Goal: Navigation & Orientation: Understand site structure

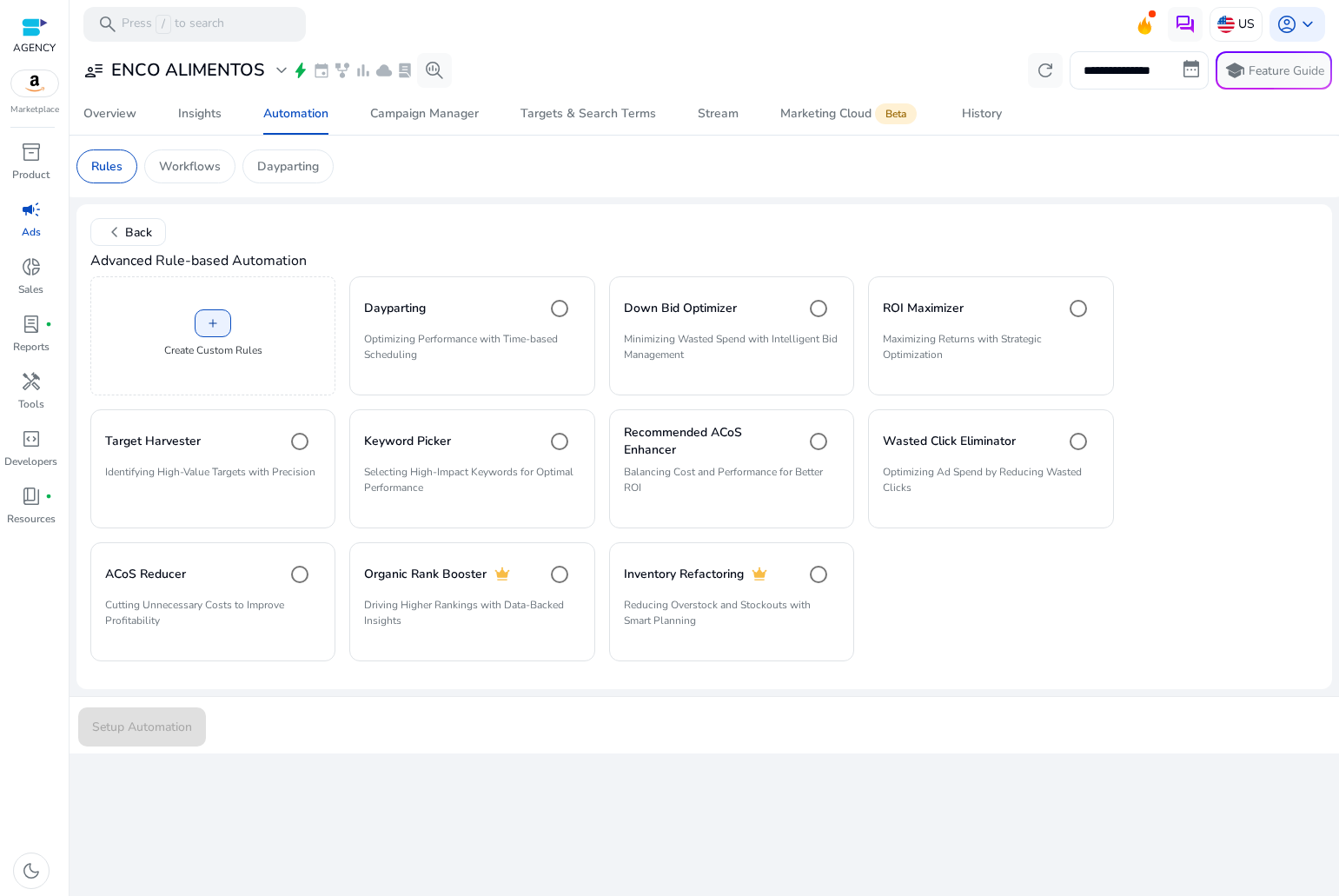
click at [19, 220] on div "campaign" at bounding box center [31, 210] width 49 height 28
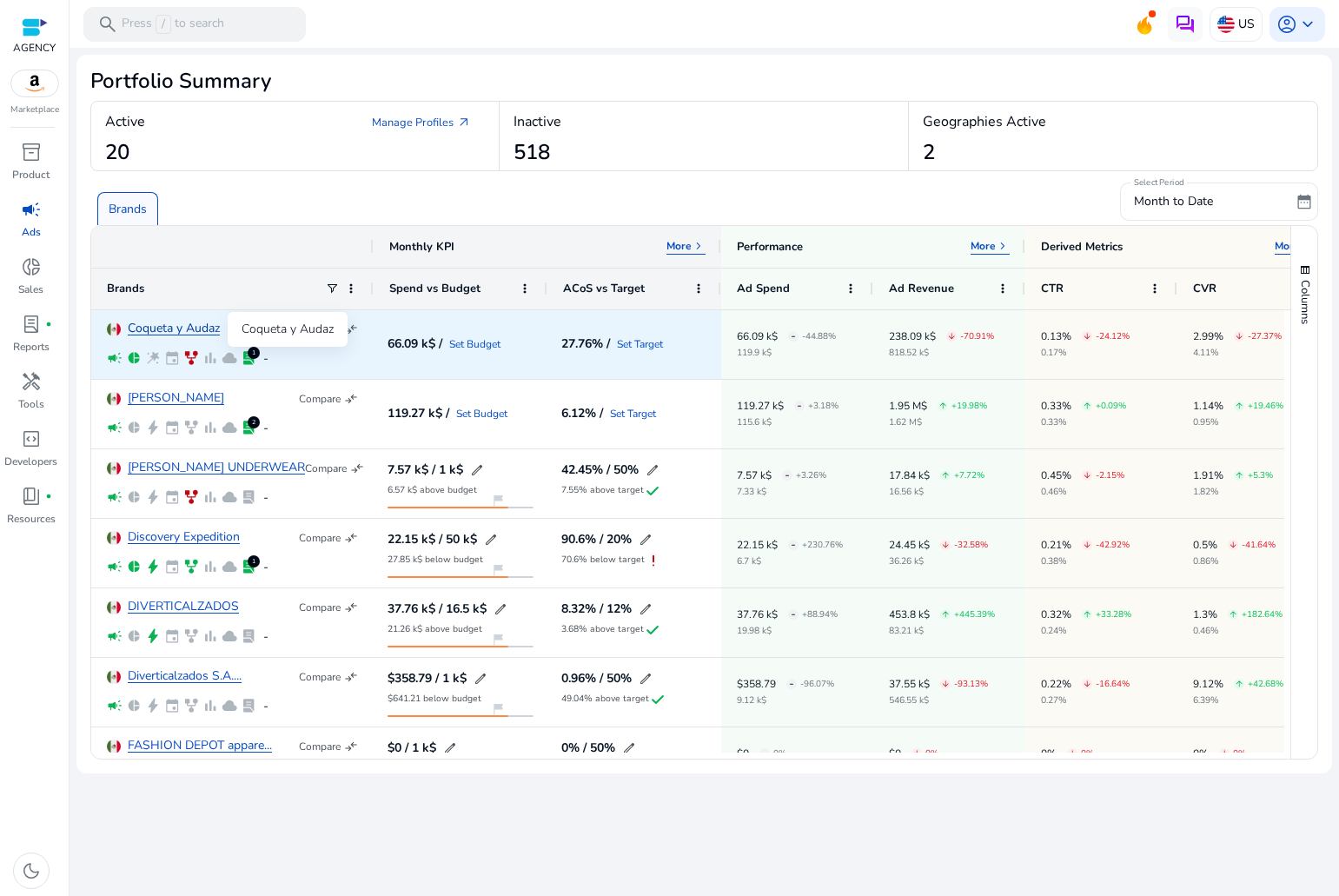
click at [170, 332] on link "Coqueta y Audaz" at bounding box center [174, 329] width 92 height 13
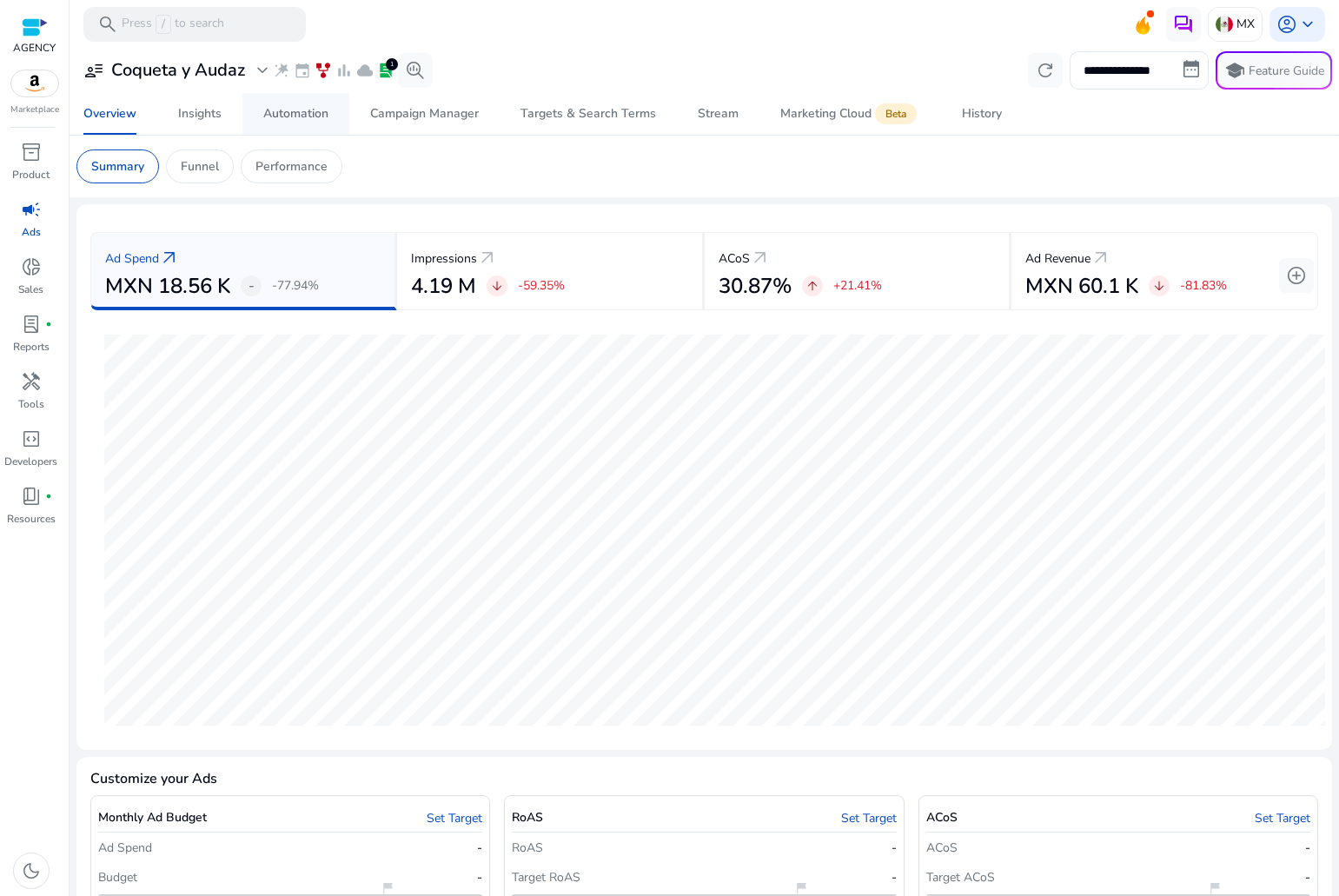
click at [283, 112] on div "Automation" at bounding box center [296, 114] width 65 height 12
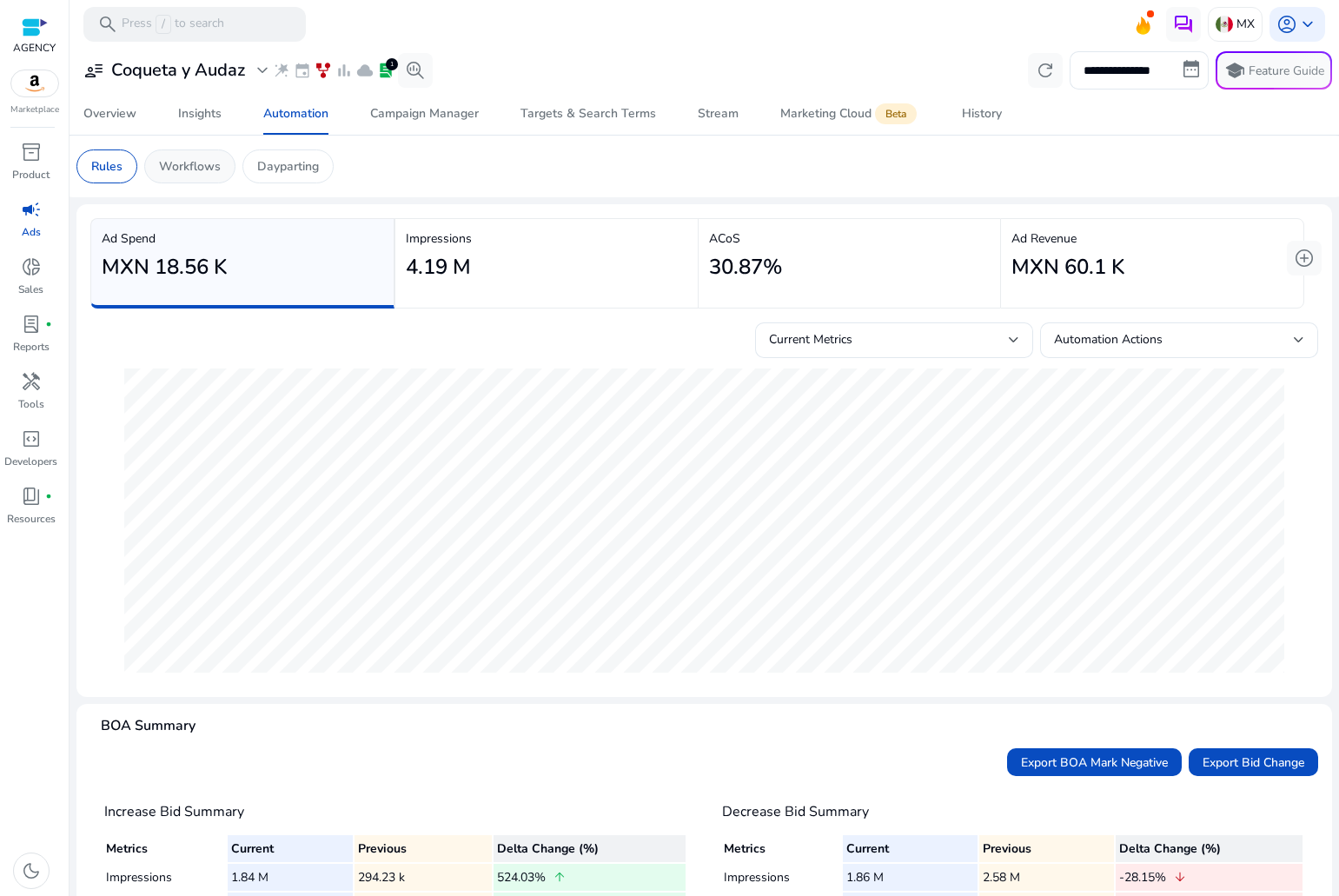
click at [202, 162] on p "Workflows" at bounding box center [190, 166] width 62 height 18
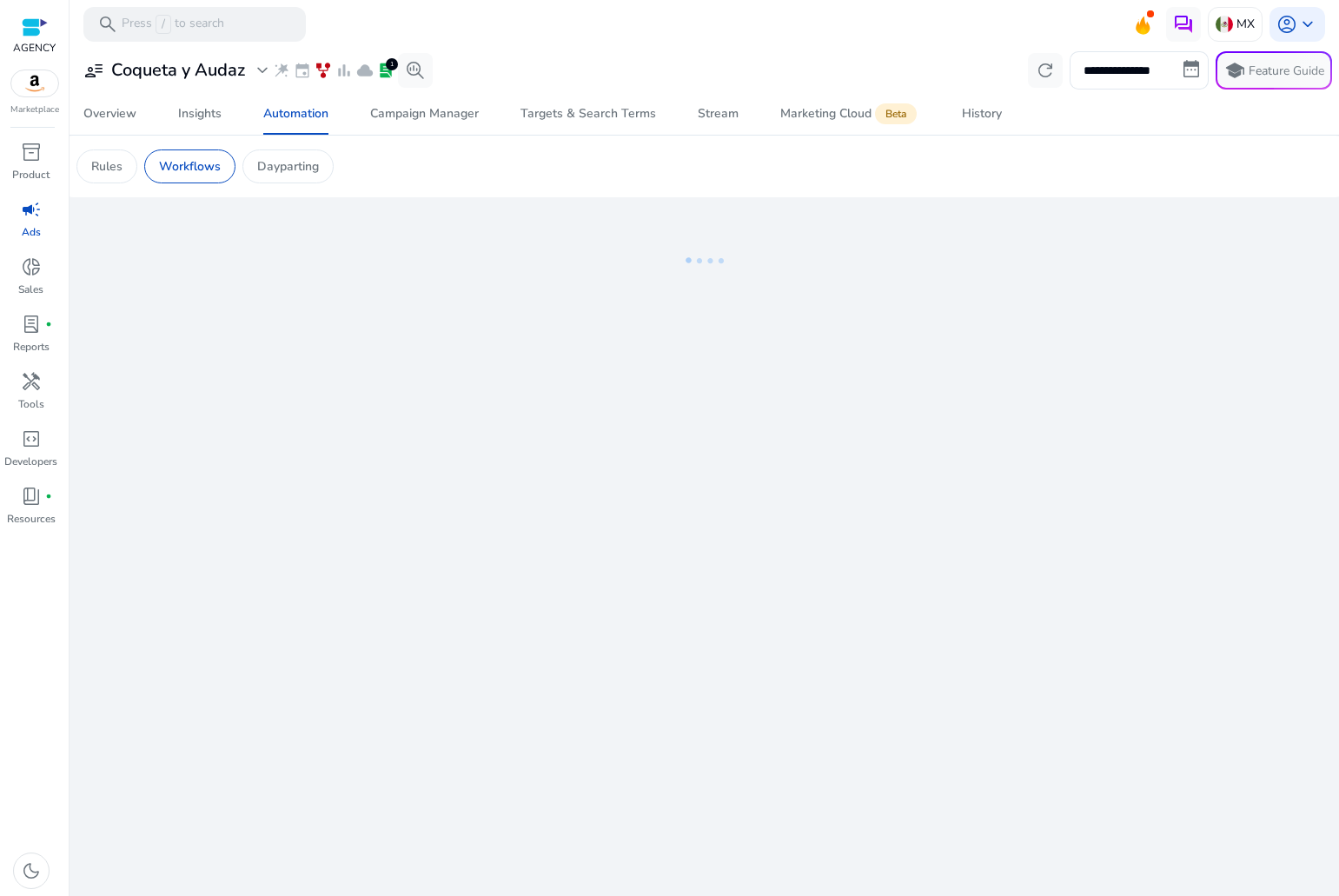
click at [299, 165] on p "Dayparting" at bounding box center [288, 166] width 62 height 18
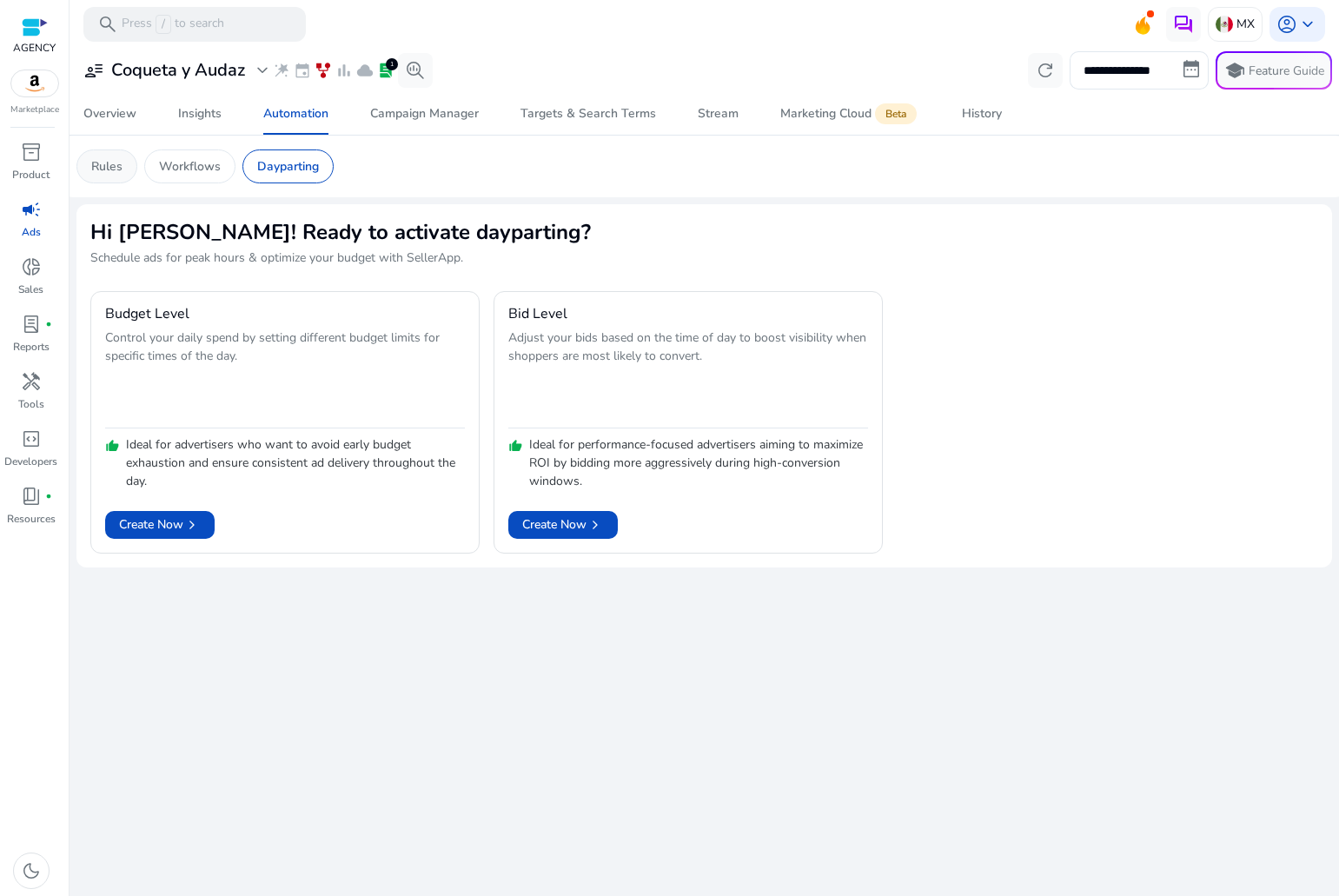
click at [78, 162] on div "Rules" at bounding box center [107, 166] width 61 height 34
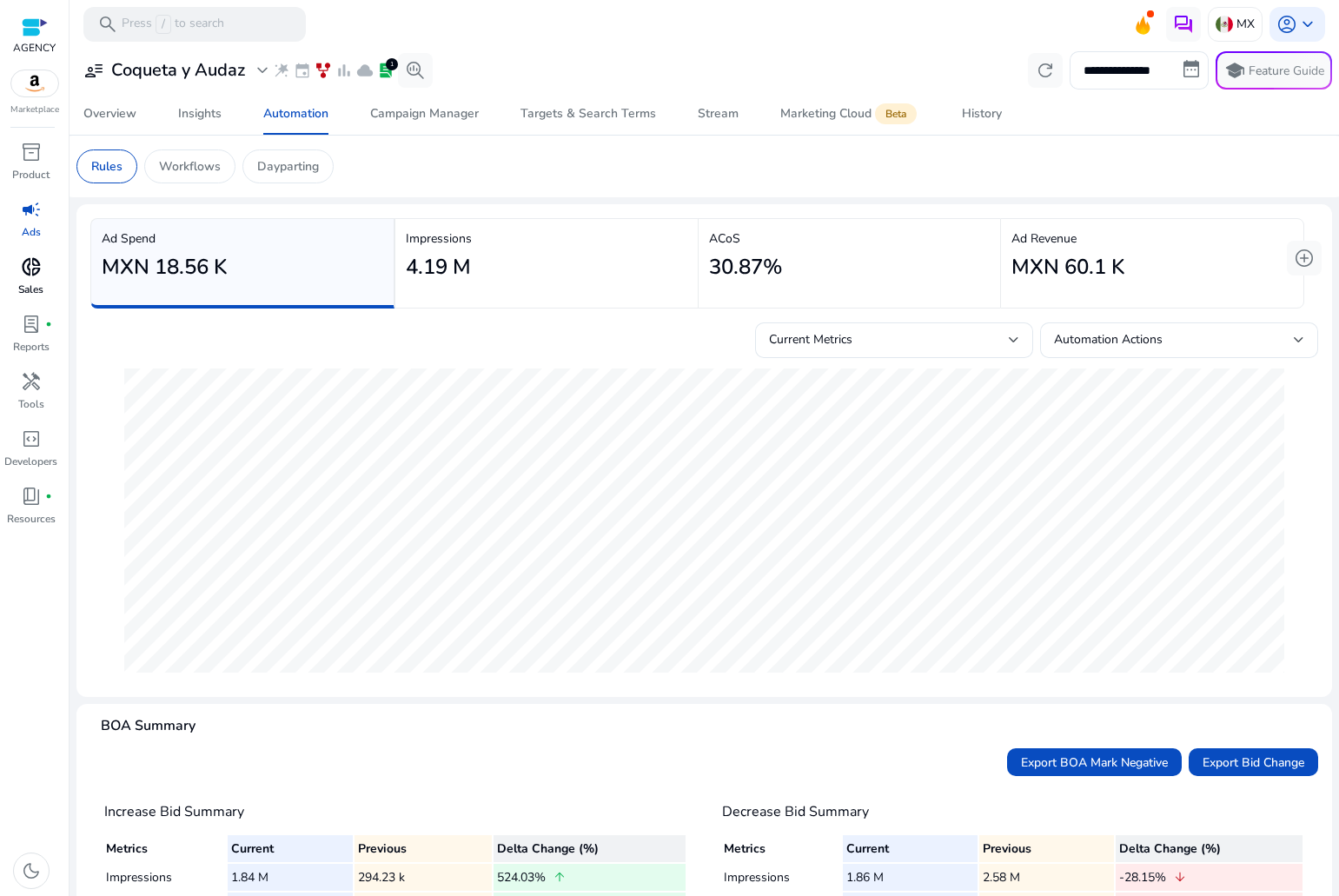
click at [24, 277] on span "donut_small" at bounding box center [31, 267] width 21 height 21
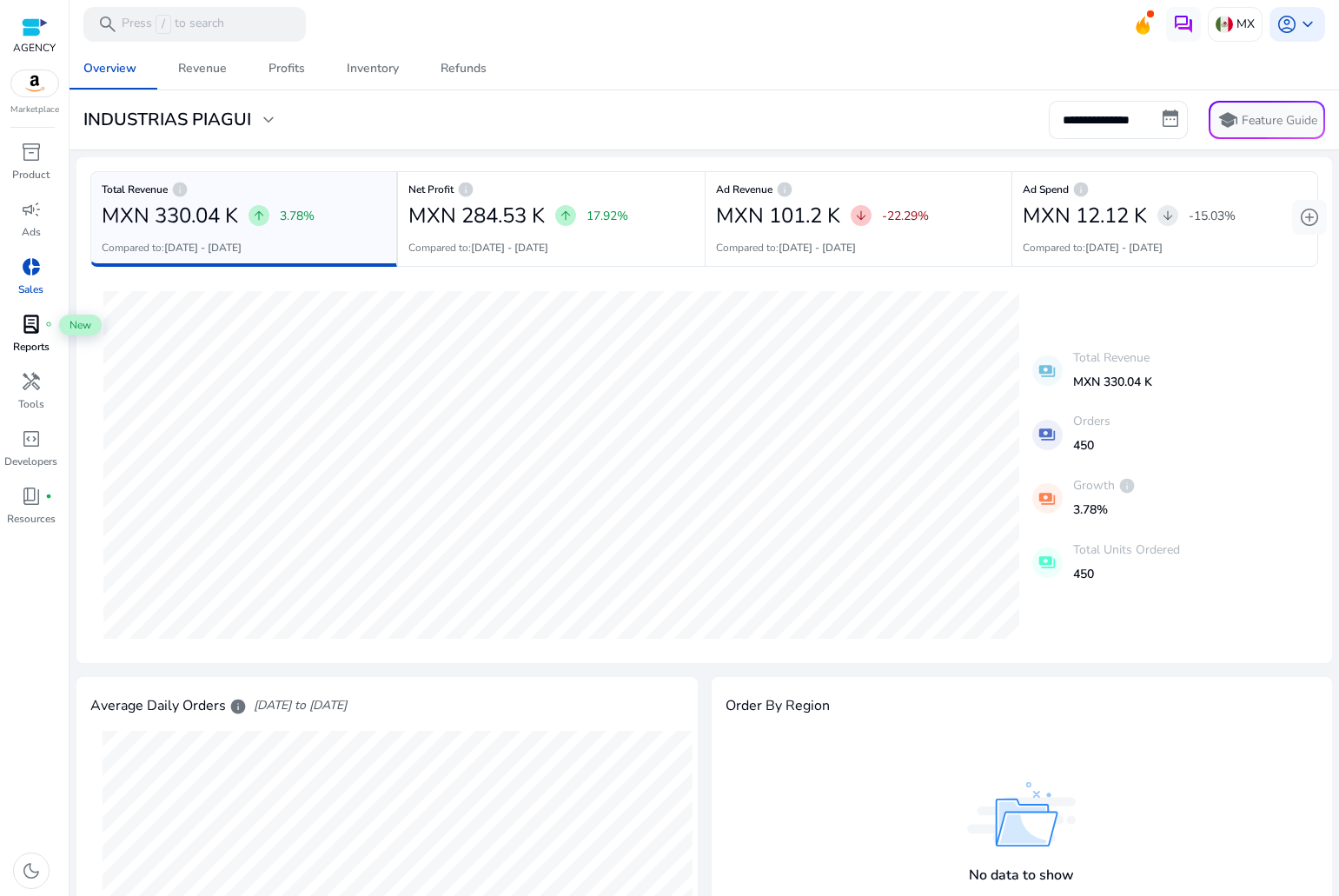
click at [33, 331] on span "lab_profile" at bounding box center [31, 324] width 21 height 21
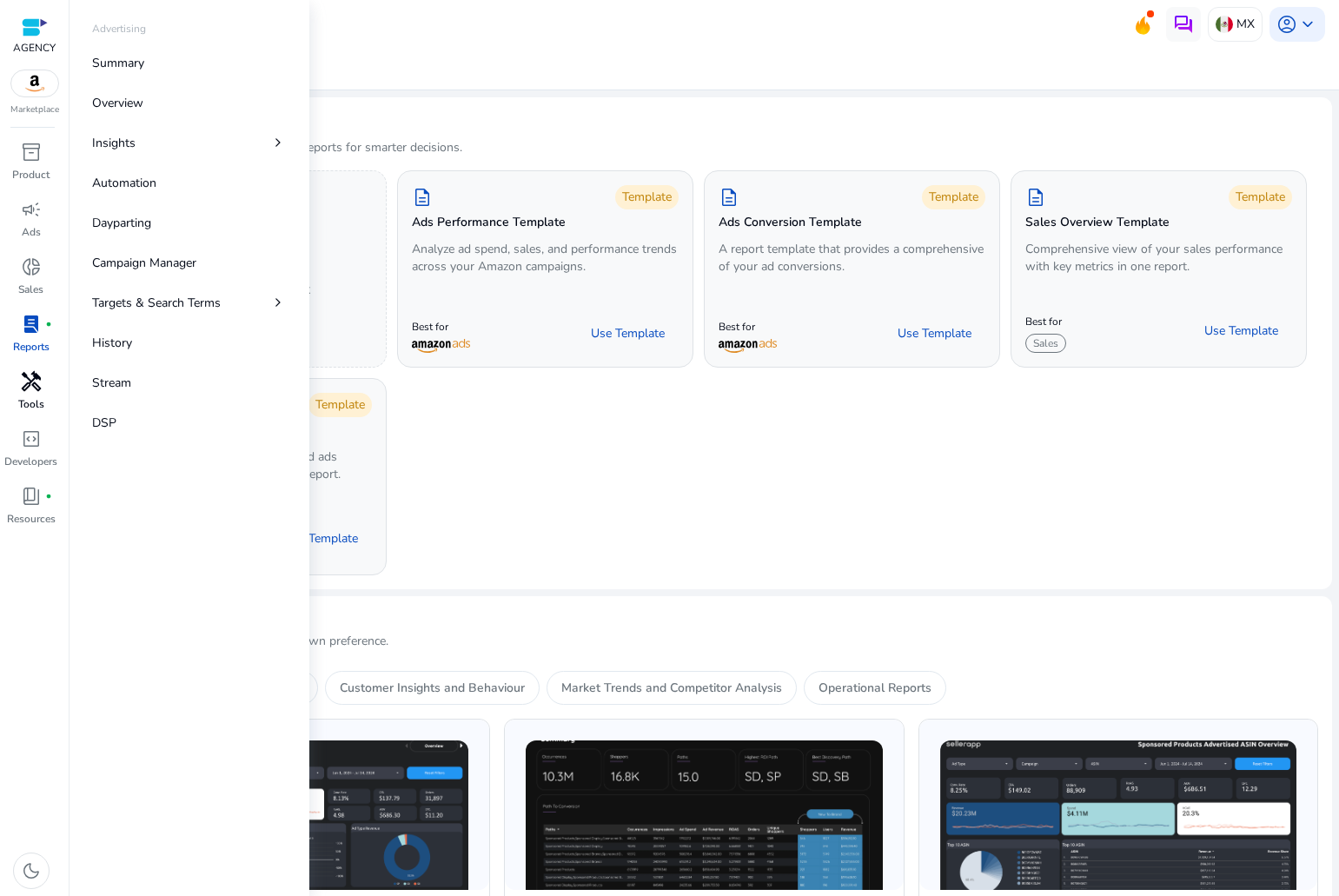
click at [36, 390] on span "handyman" at bounding box center [31, 381] width 21 height 21
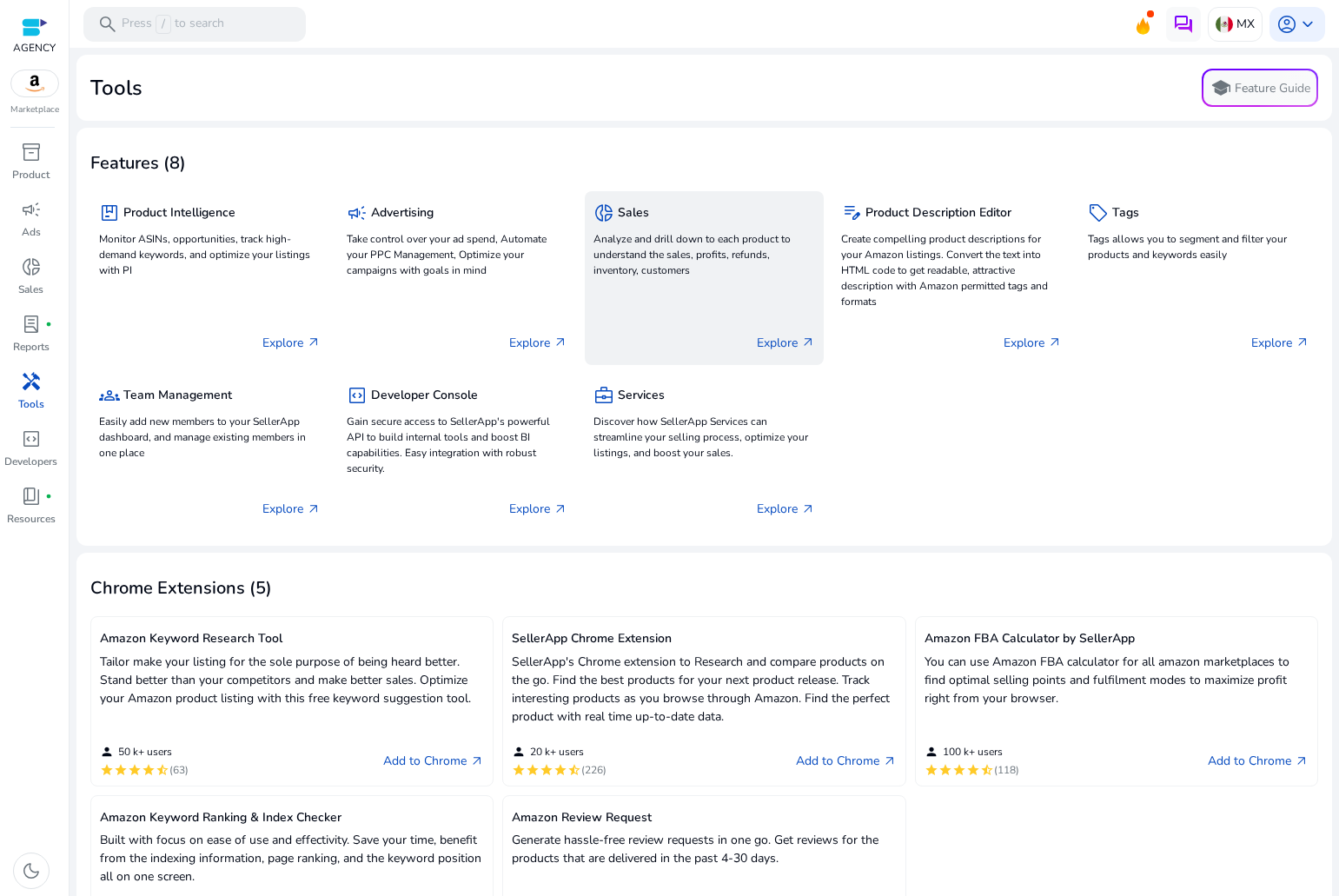
click at [788, 338] on p "Explore arrow_outward" at bounding box center [786, 342] width 58 height 18
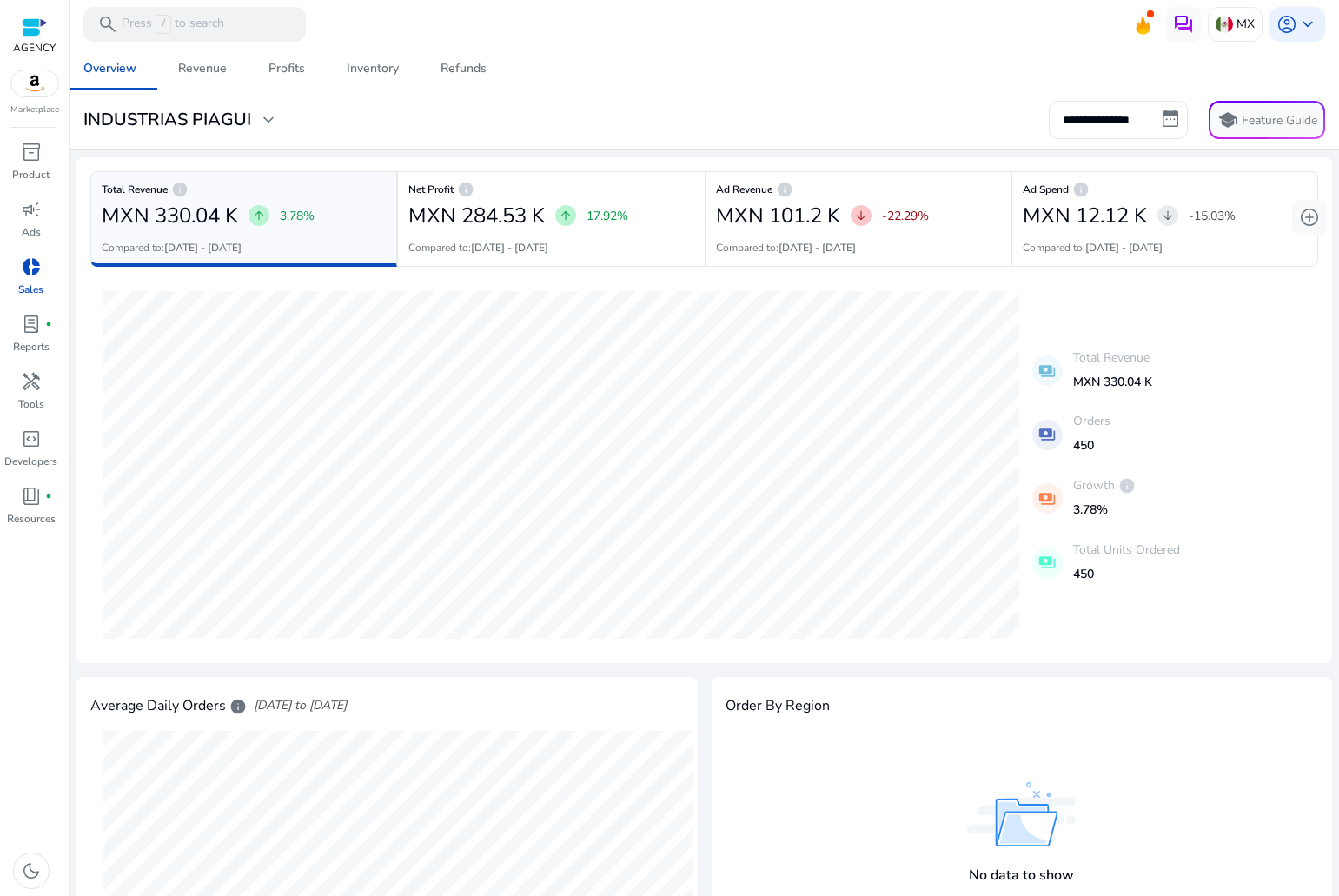
click at [232, 130] on h3 "INDUSTRIAS PIAGUI" at bounding box center [167, 120] width 168 height 21
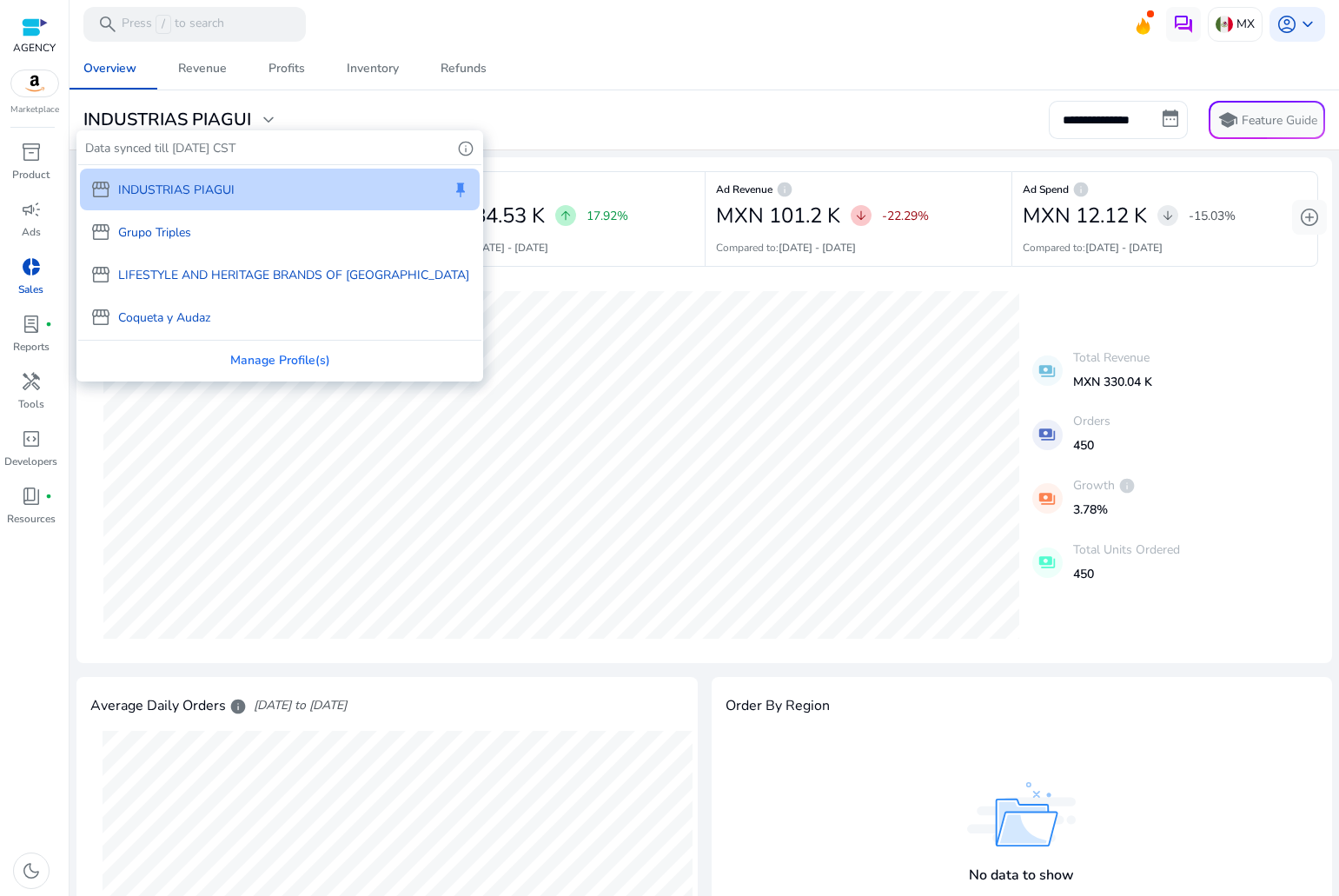
click at [182, 320] on p "Coqueta y Audaz" at bounding box center [164, 318] width 92 height 18
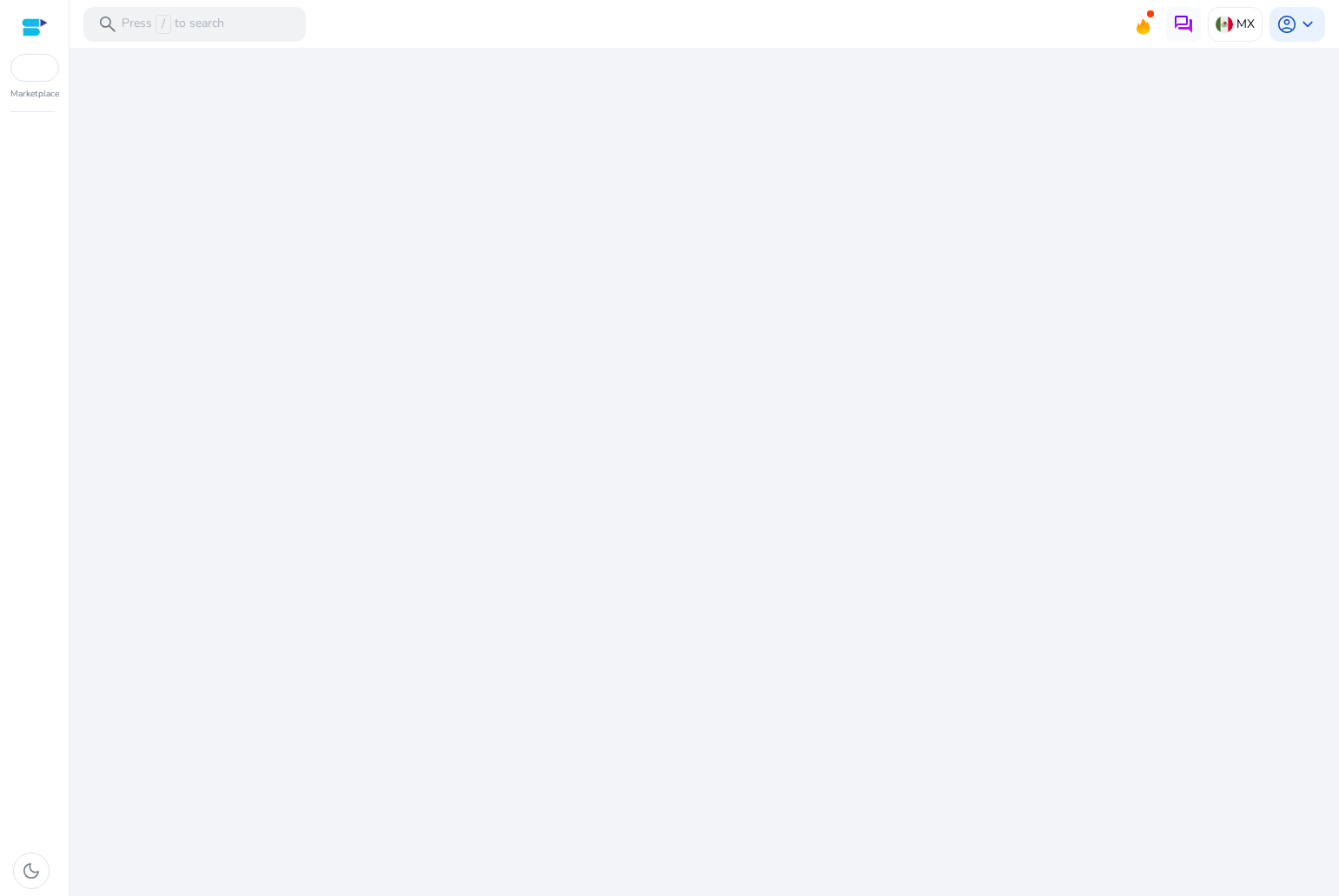
click at [546, 122] on div "We are getting things ready for you..." at bounding box center [704, 471] width 1255 height 848
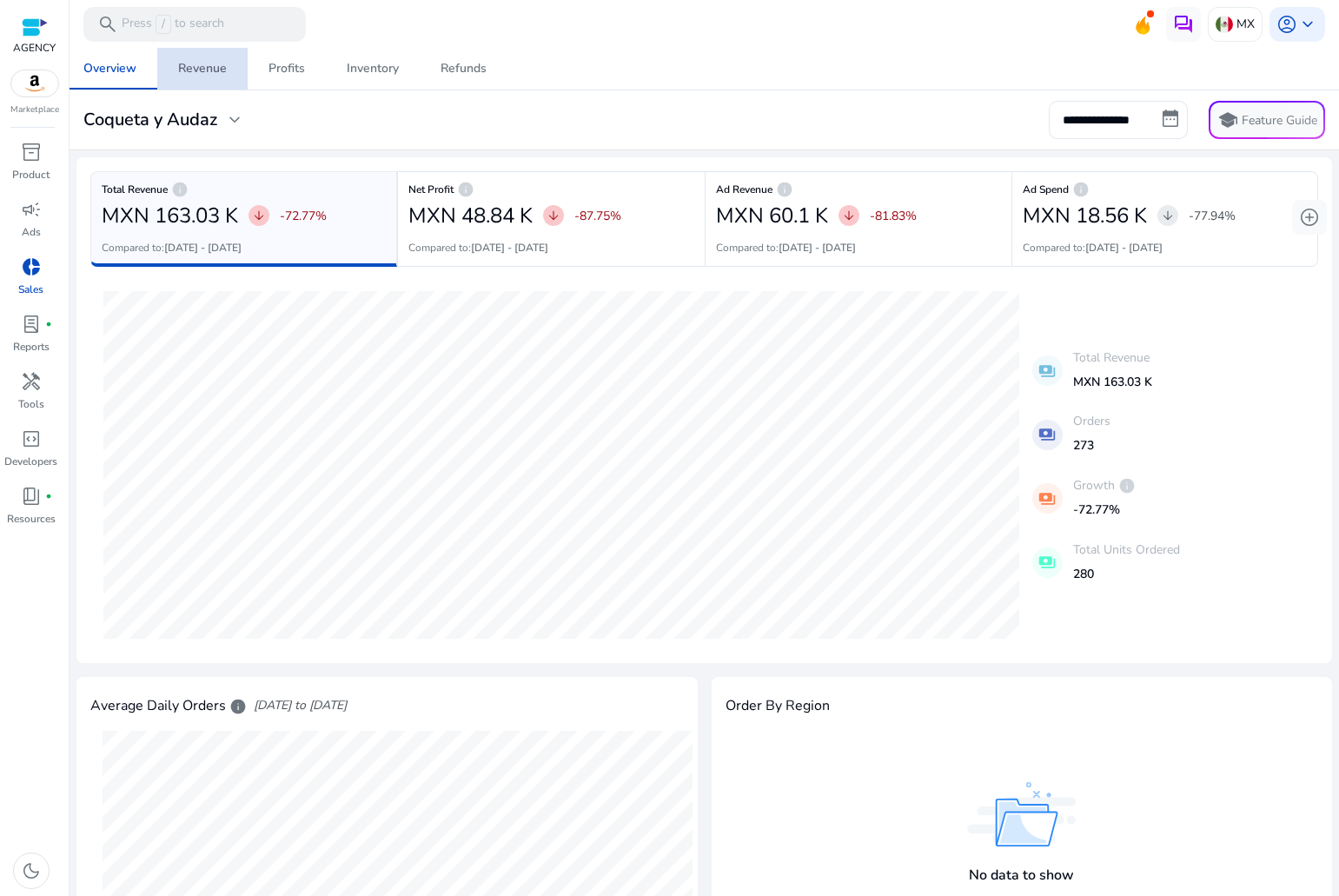
click at [186, 79] on span "Revenue" at bounding box center [203, 69] width 49 height 42
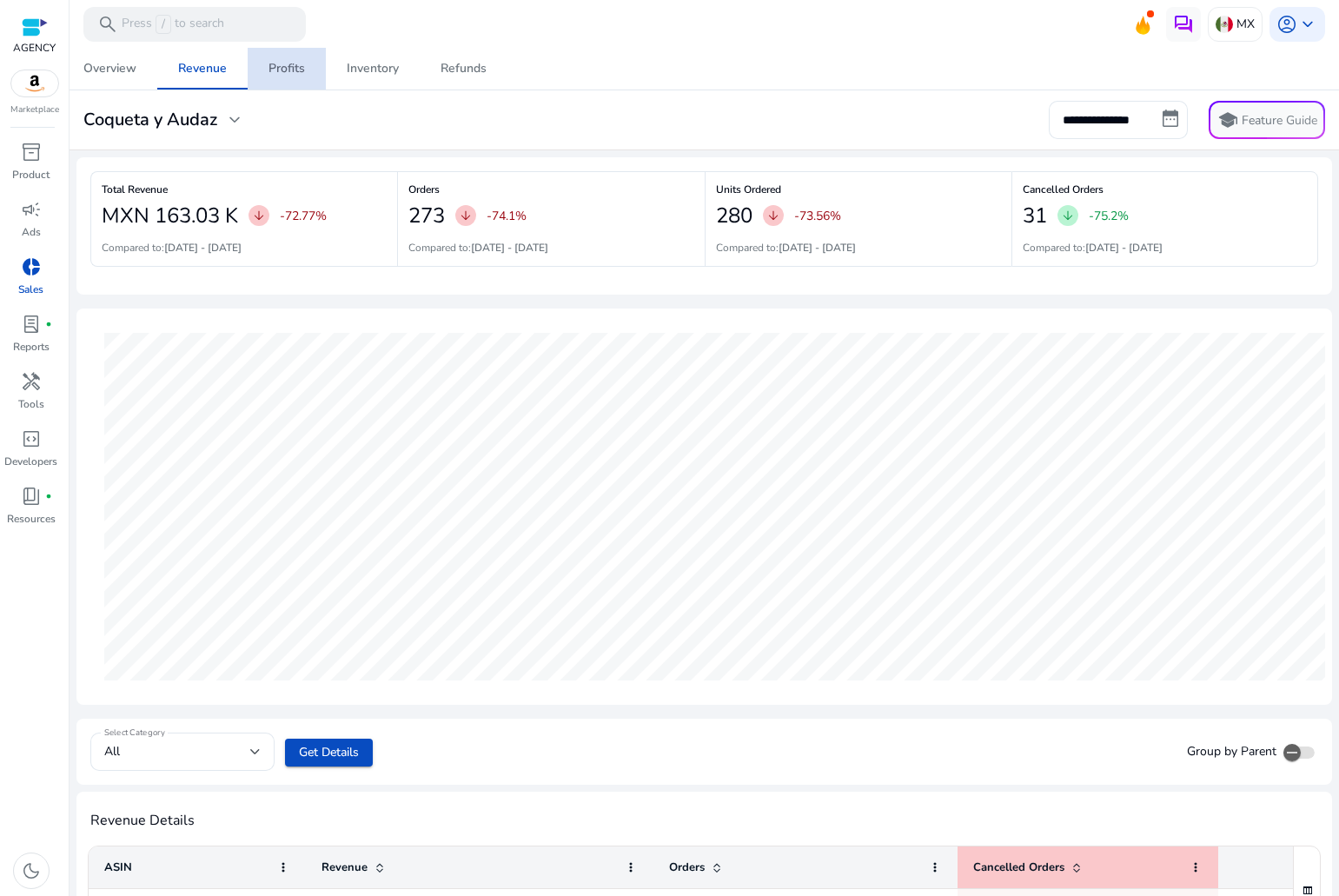
click at [278, 70] on div "Profits" at bounding box center [287, 69] width 37 height 12
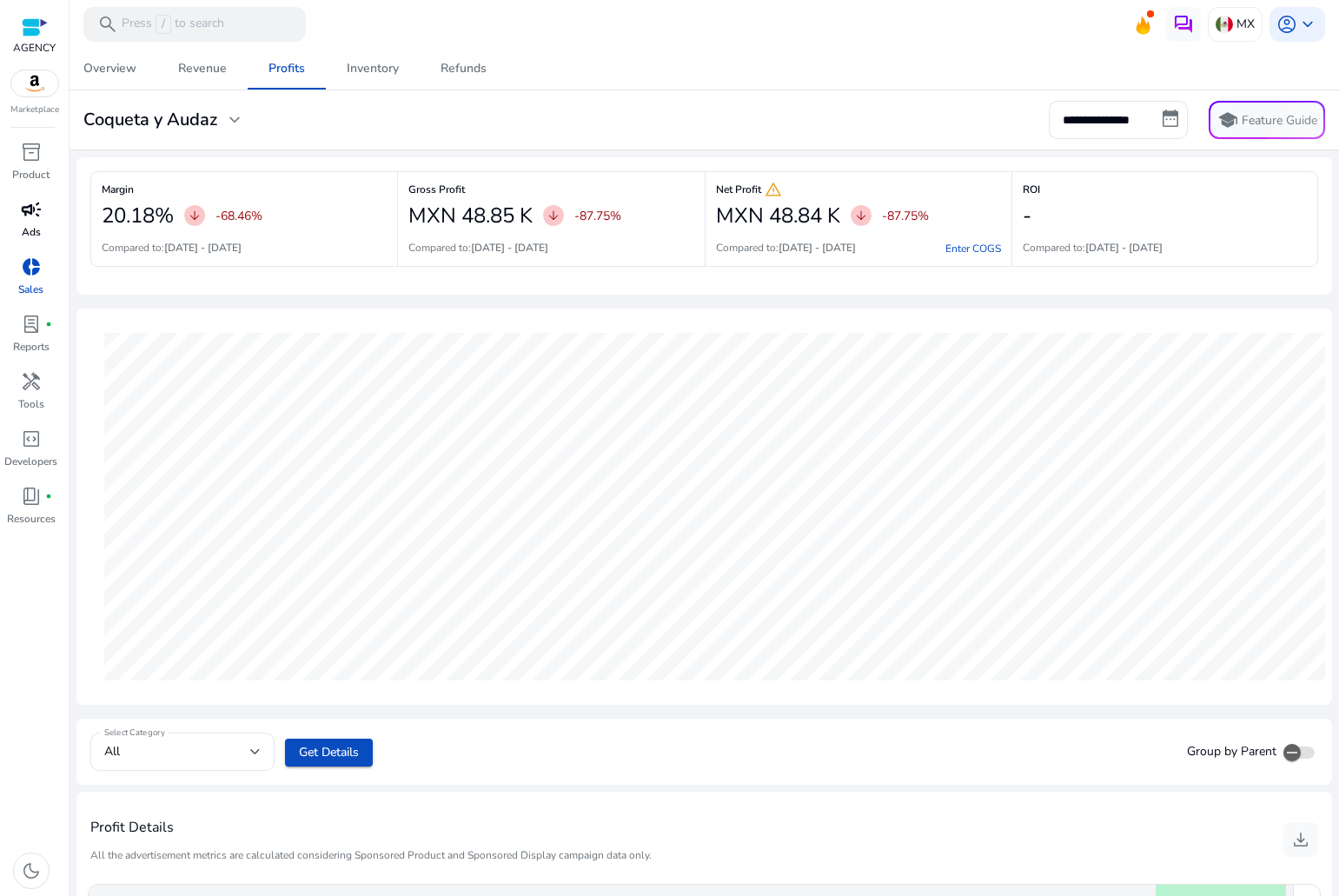
click at [29, 223] on div "campaign" at bounding box center [31, 210] width 49 height 28
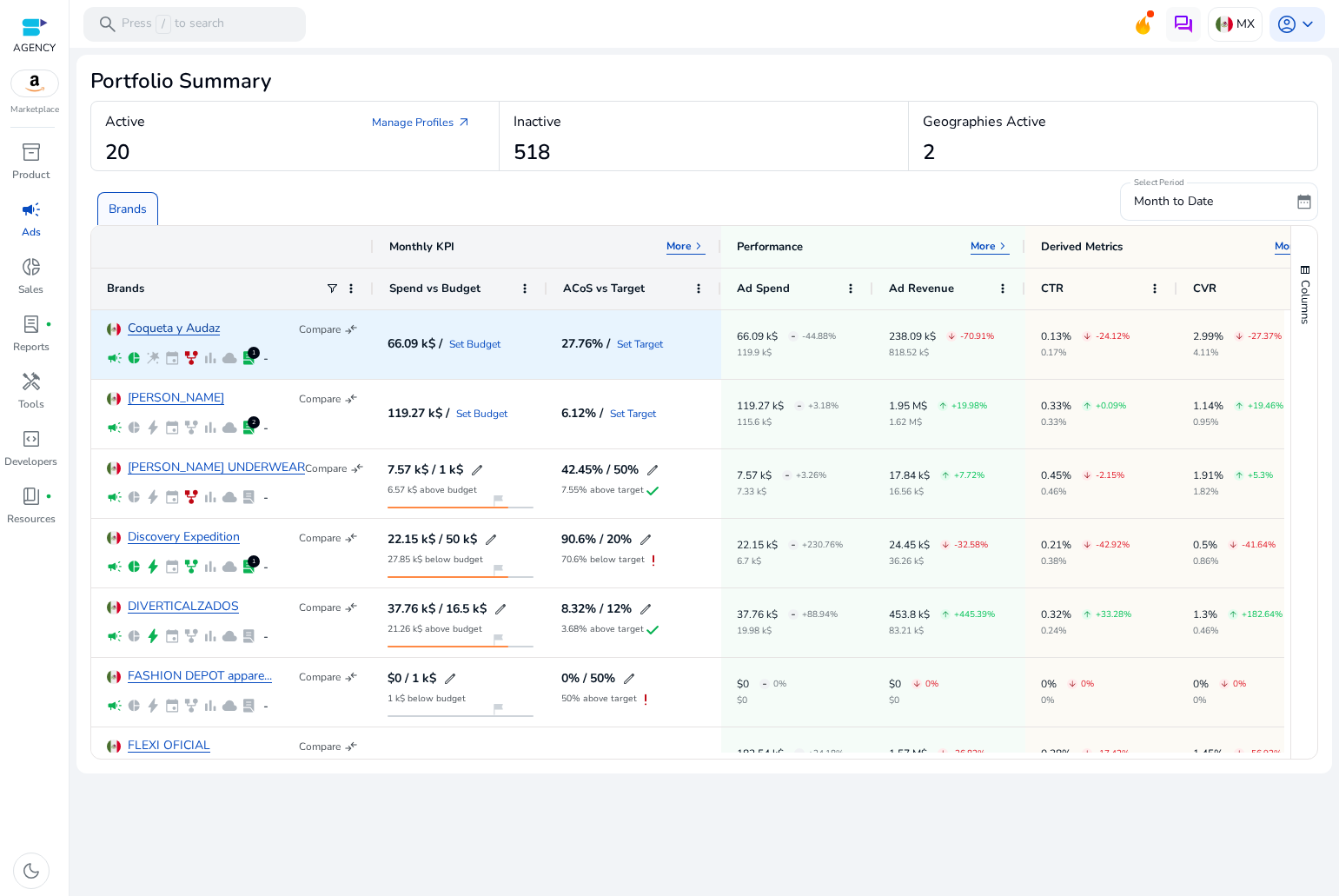
click at [187, 327] on link "Coqueta y Audaz" at bounding box center [174, 329] width 92 height 13
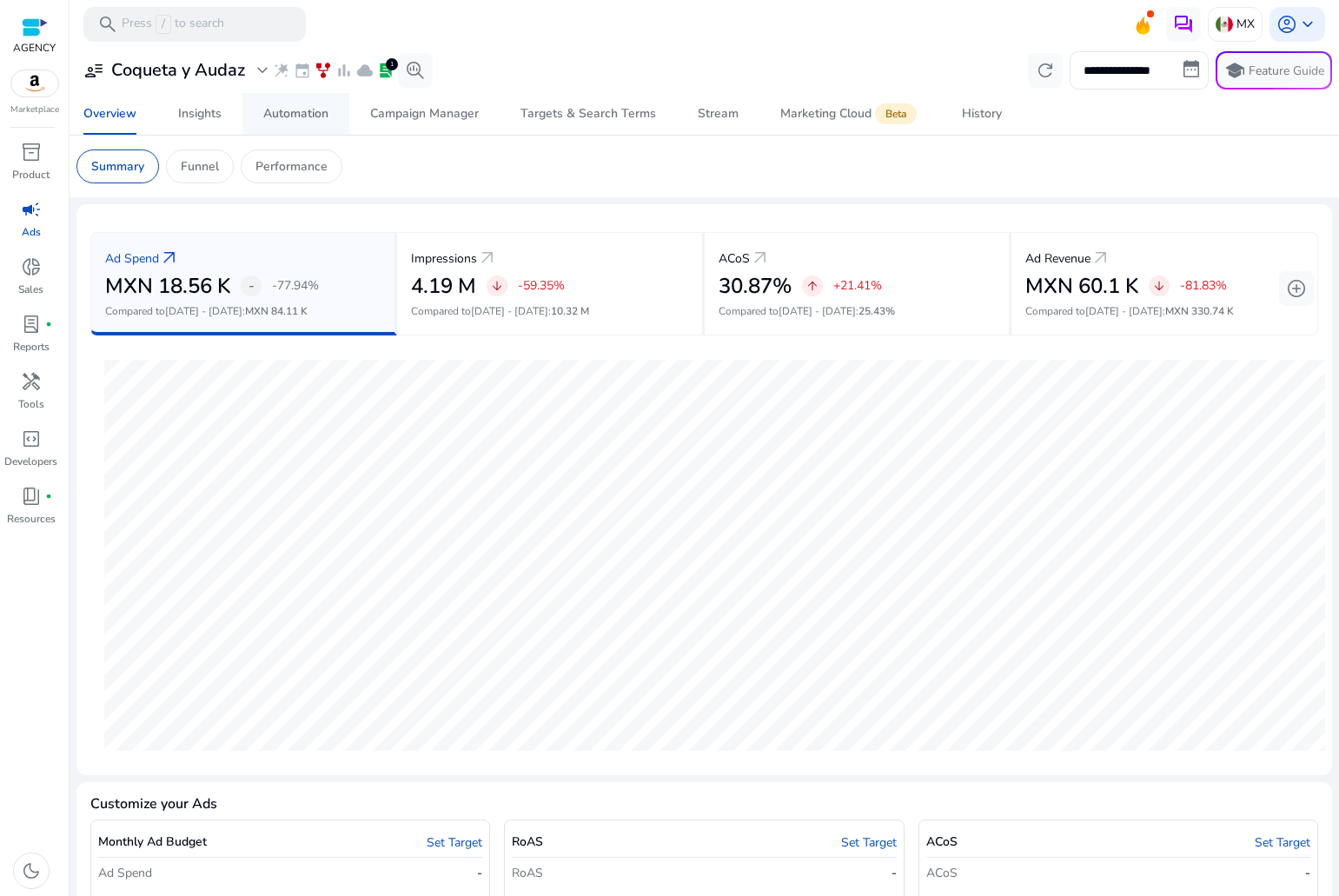
click at [302, 100] on span "Automation" at bounding box center [296, 114] width 65 height 42
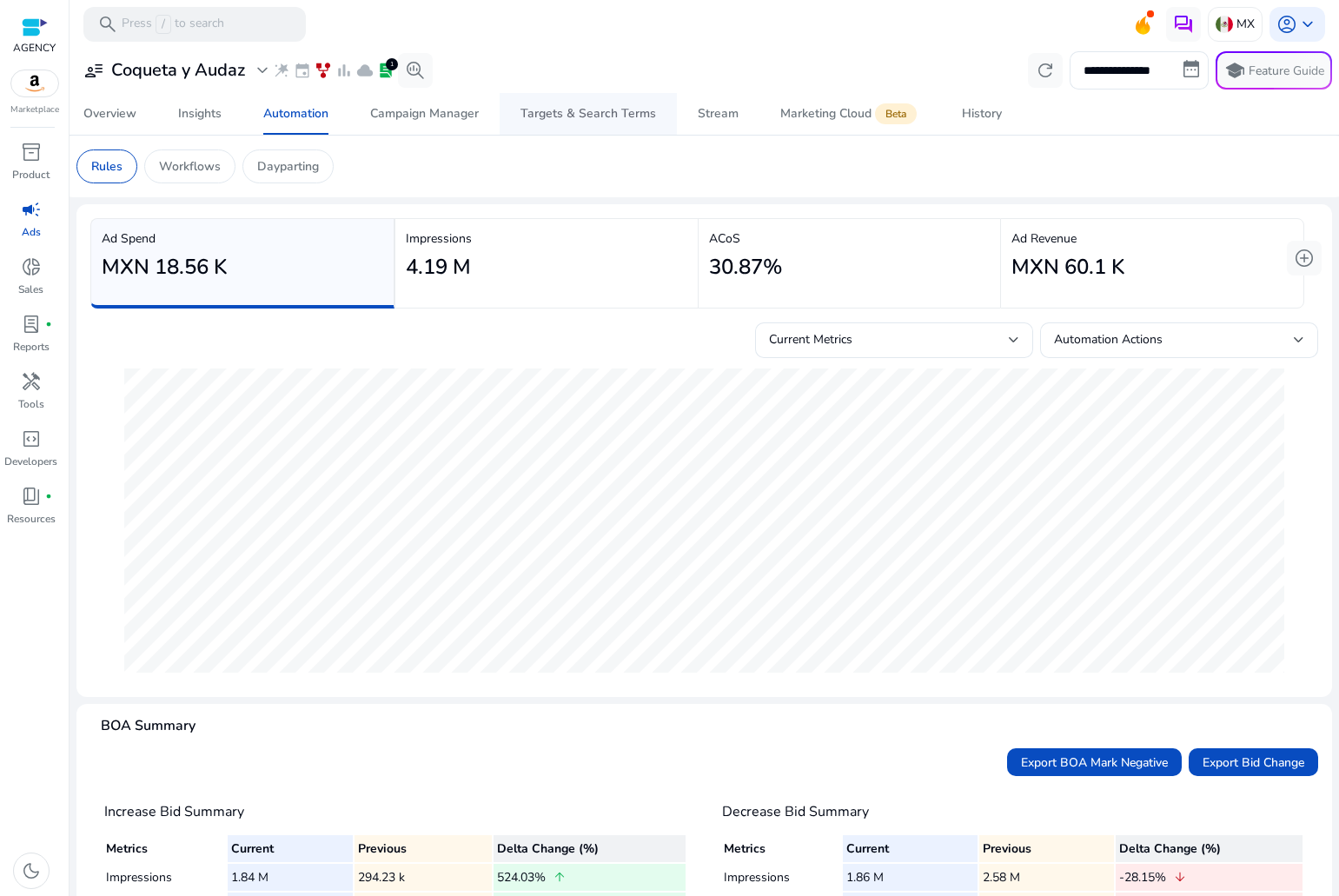
click at [579, 120] on div "Targets & Search Terms" at bounding box center [588, 114] width 136 height 12
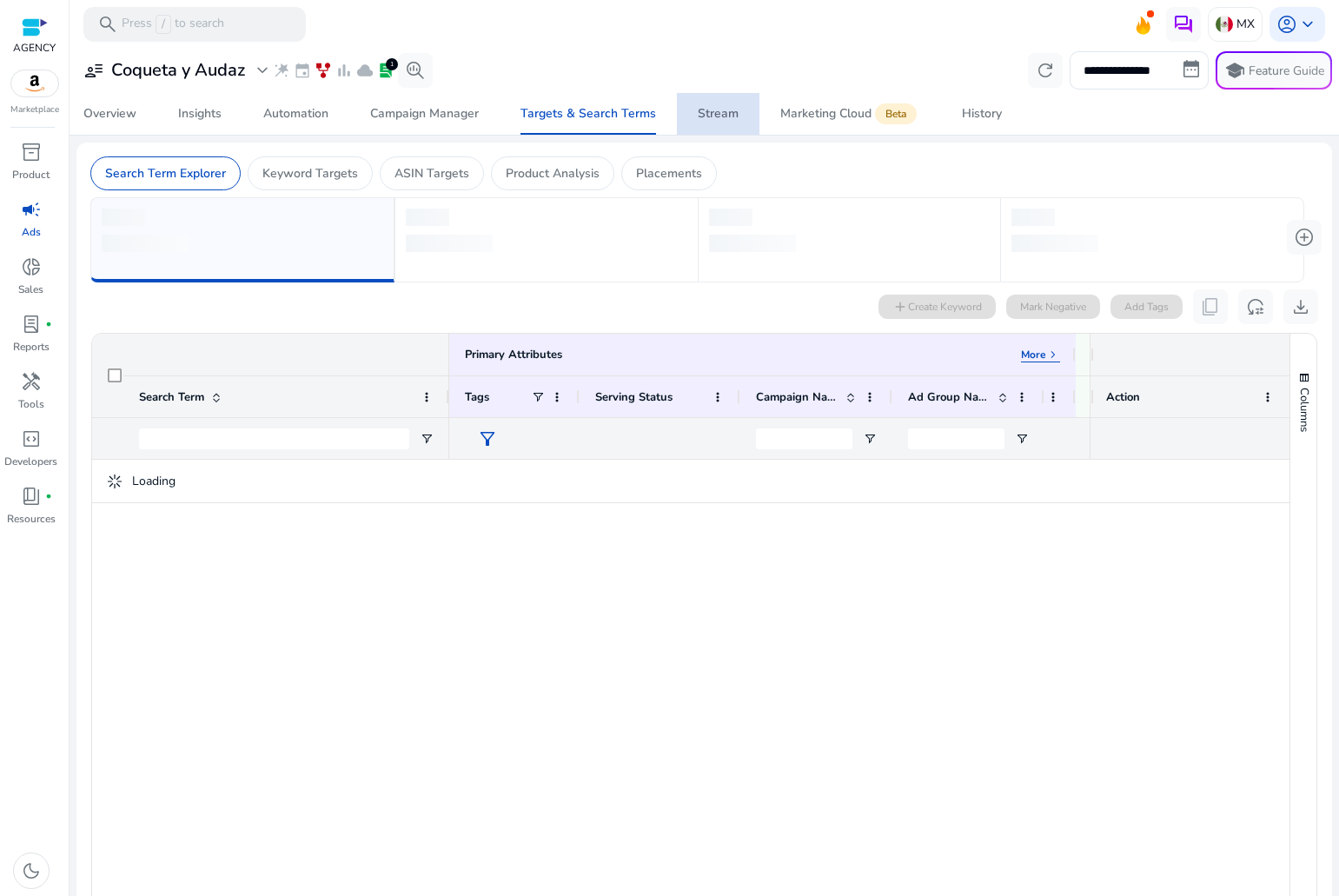
click at [726, 110] on div "Stream" at bounding box center [718, 114] width 41 height 12
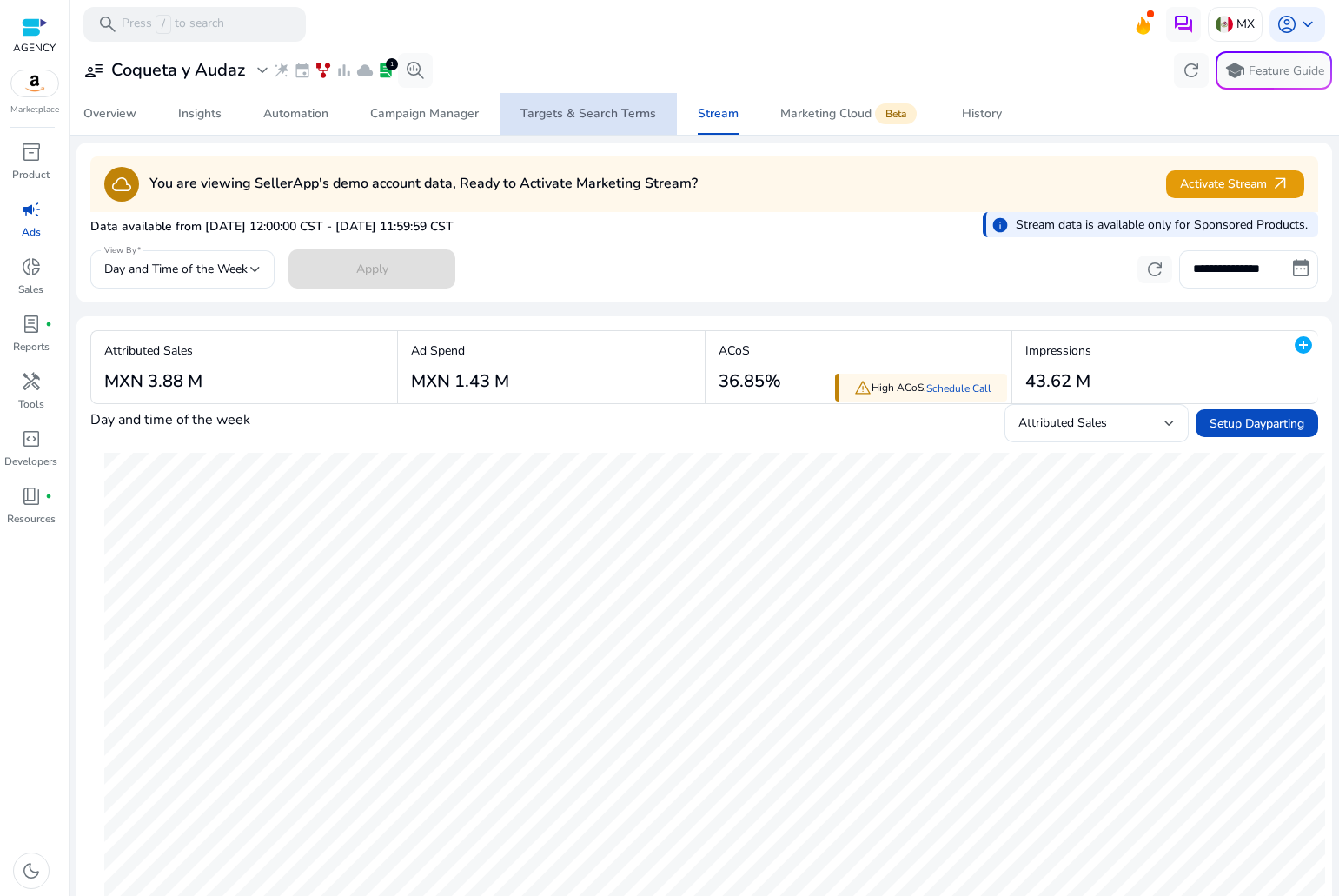
click at [615, 120] on div "Targets & Search Terms" at bounding box center [588, 114] width 136 height 12
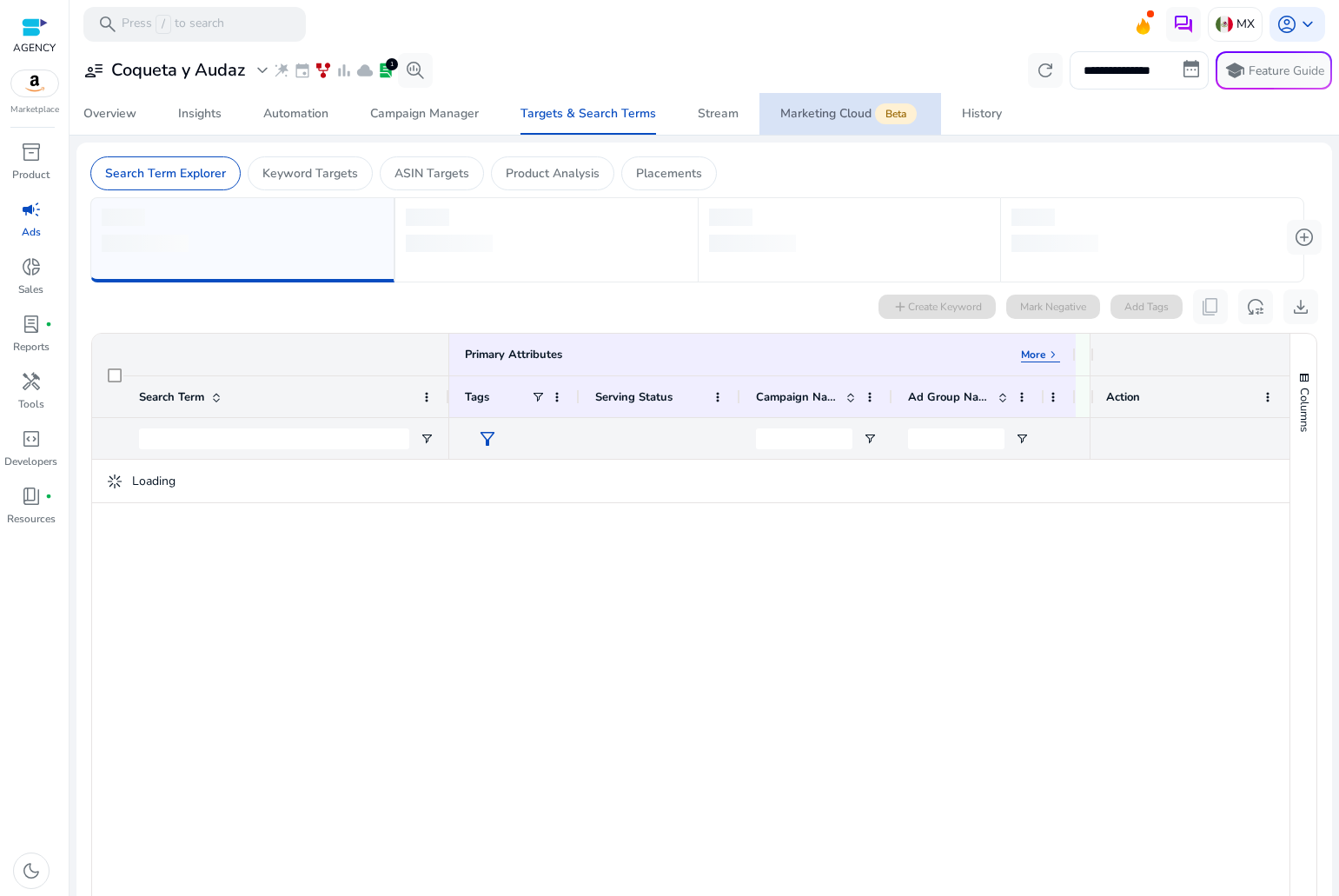
click at [833, 107] on div "Marketing Cloud Beta" at bounding box center [850, 114] width 140 height 14
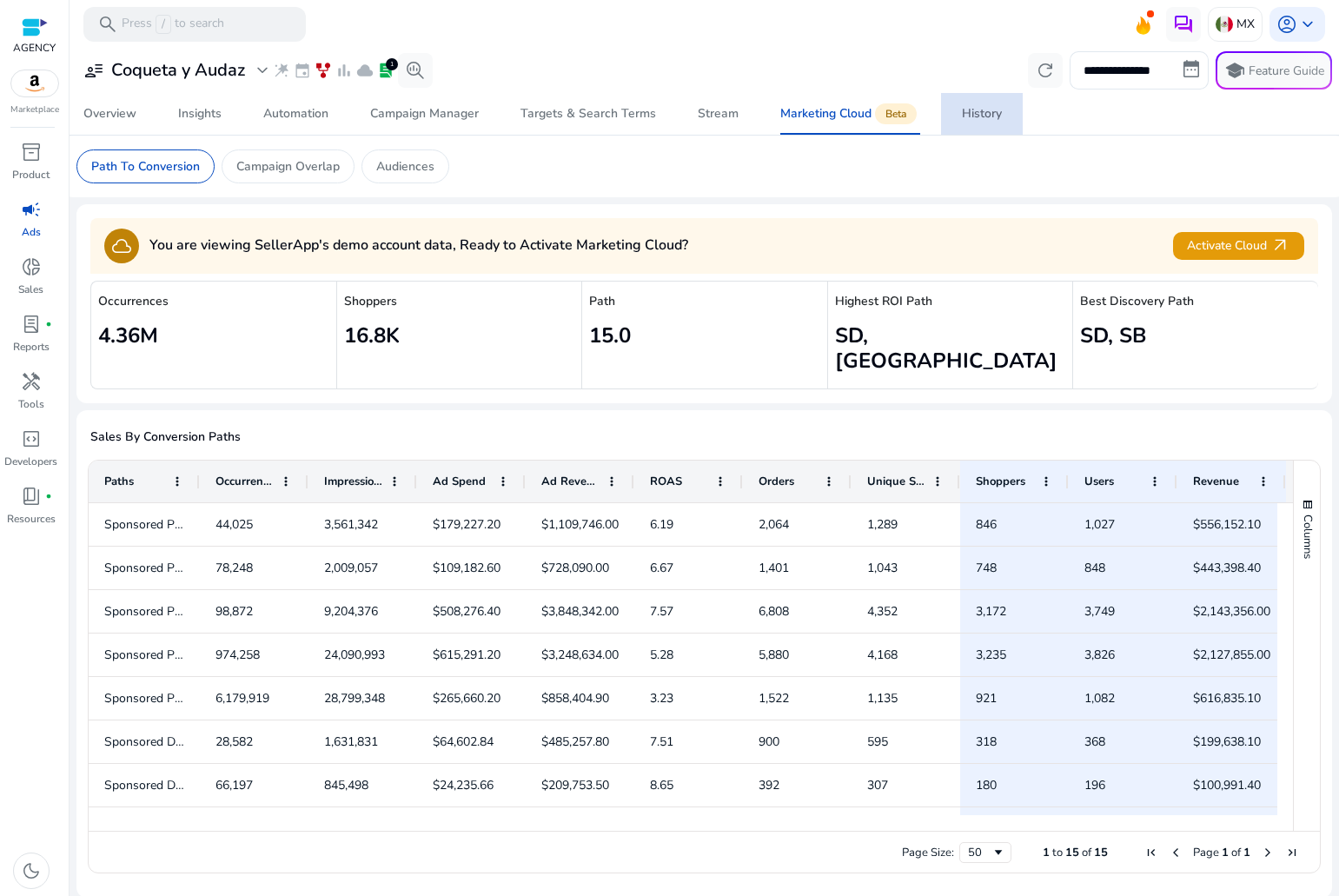
click at [945, 116] on link "History" at bounding box center [982, 114] width 82 height 42
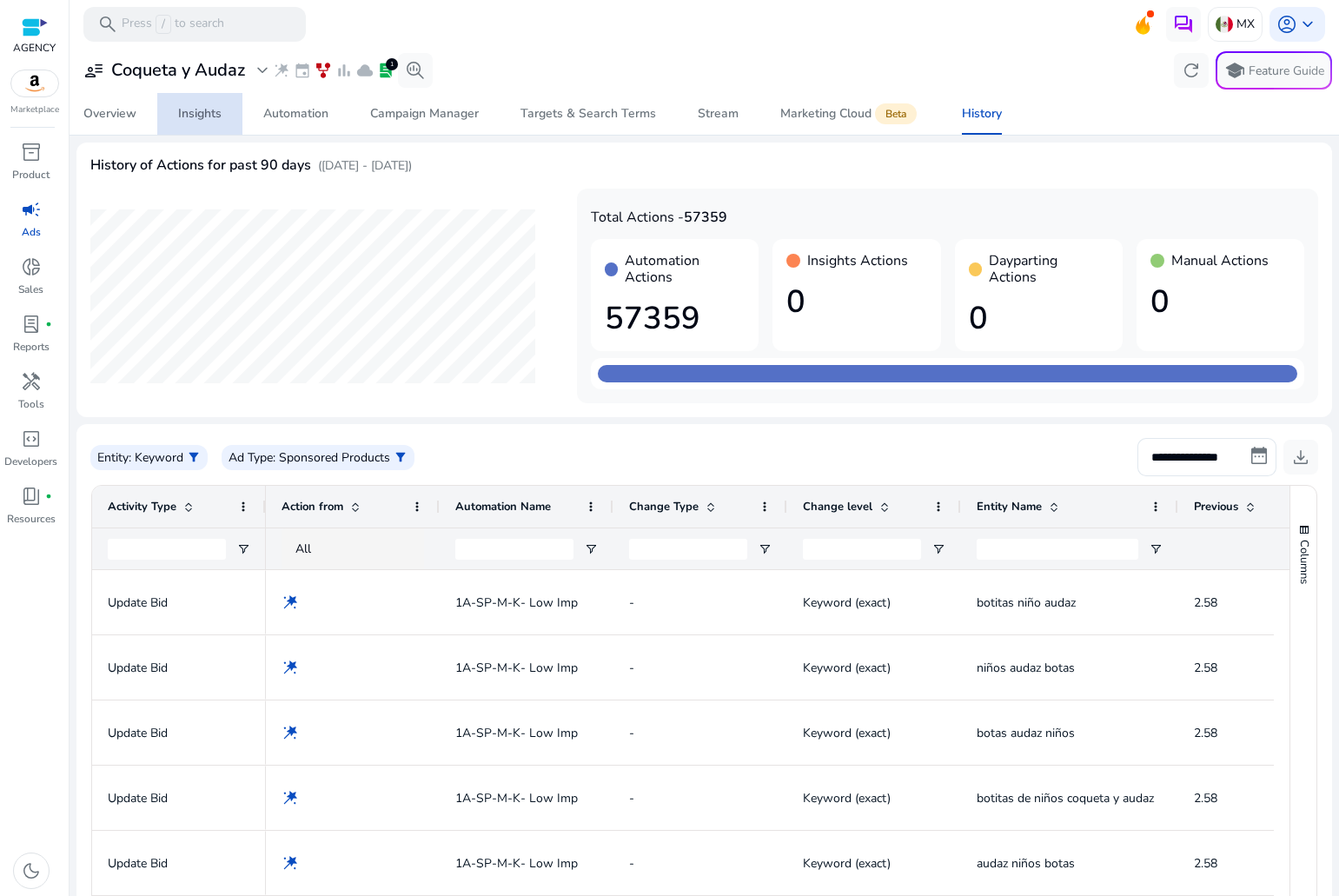
click at [182, 108] on div "Insights" at bounding box center [200, 114] width 44 height 12
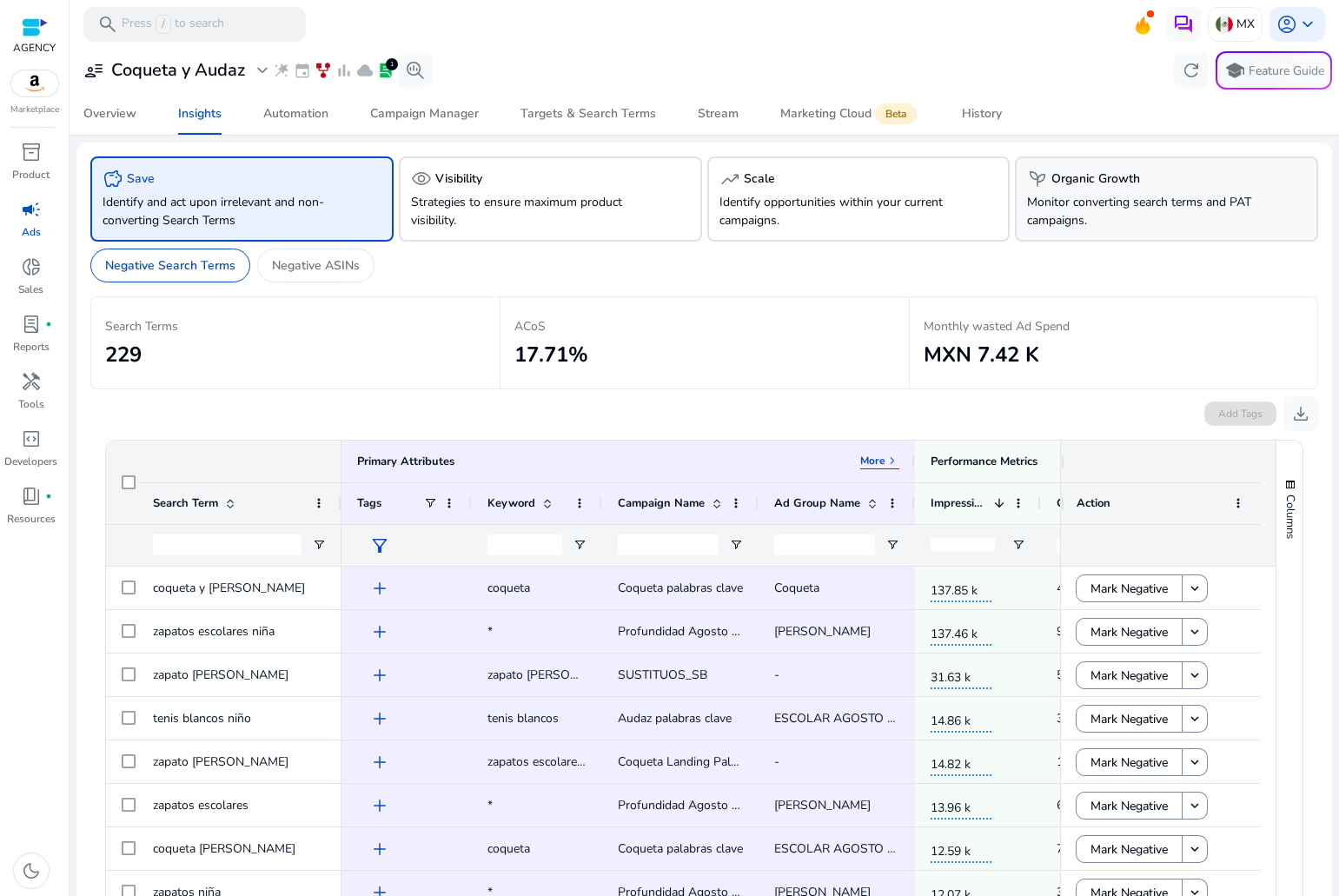
click at [1090, 219] on p "Monitor converting search terms and PAT campaigns." at bounding box center [1142, 211] width 232 height 37
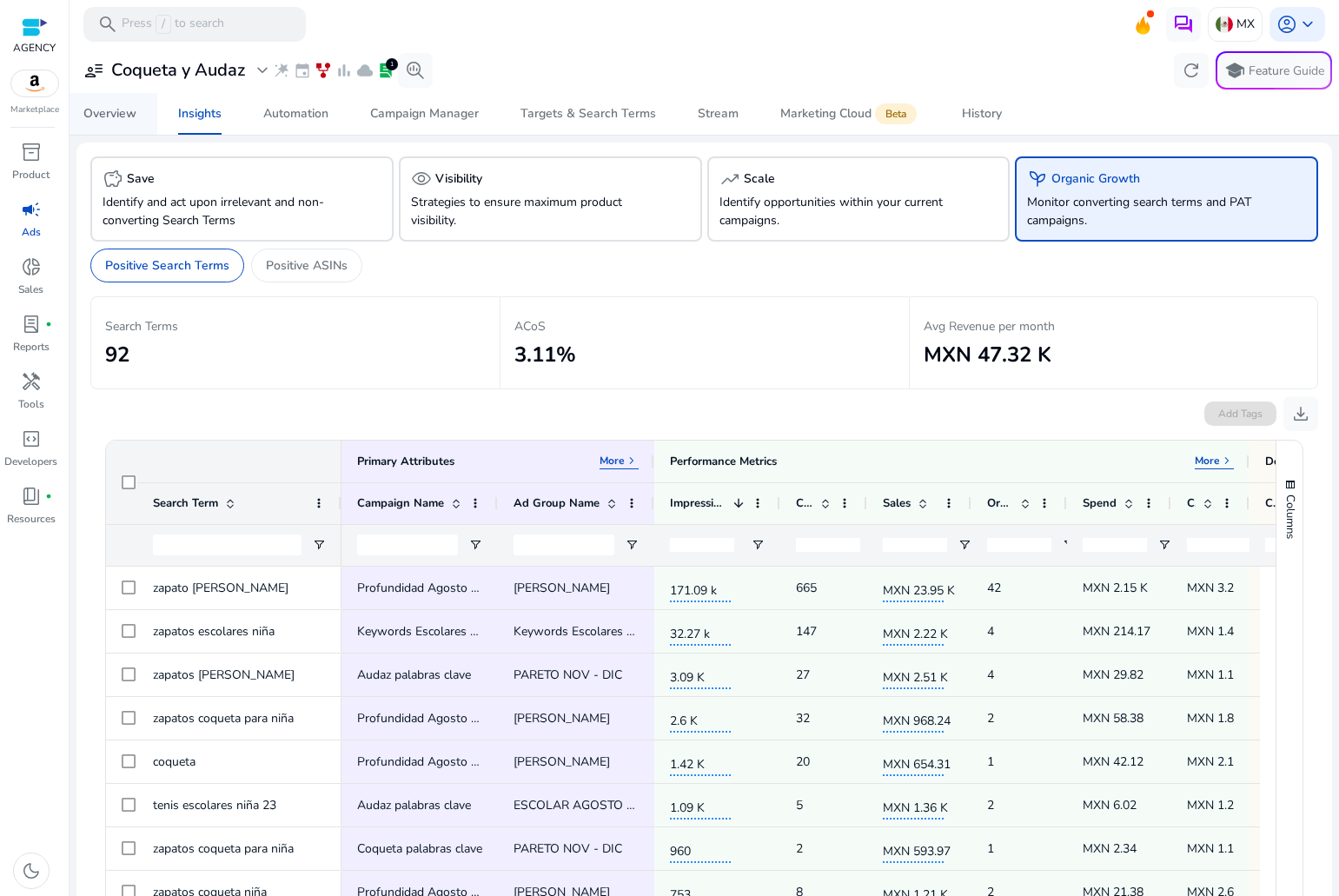
click at [117, 110] on div "Overview" at bounding box center [110, 114] width 53 height 12
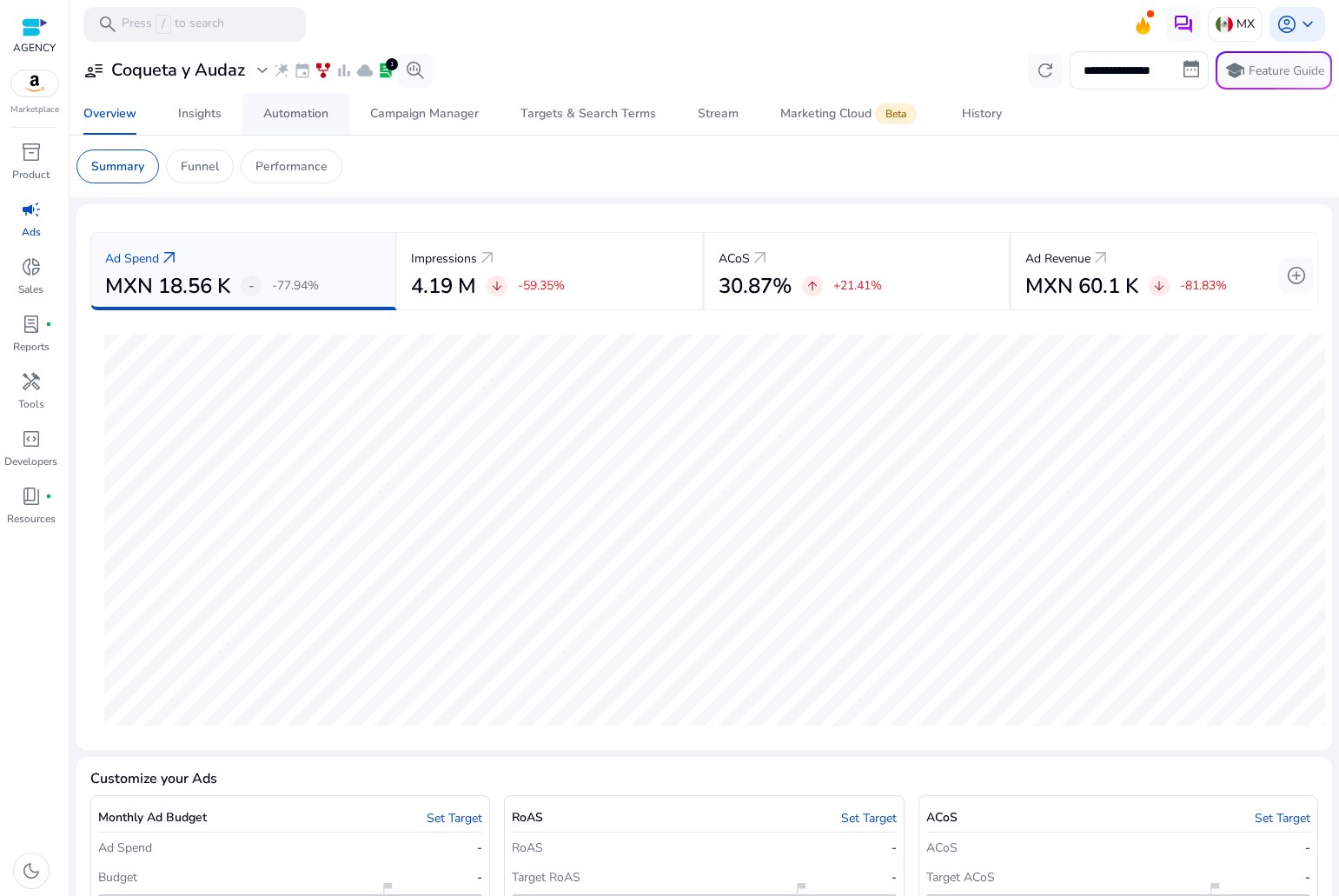
click at [251, 110] on link "Automation" at bounding box center [296, 114] width 107 height 42
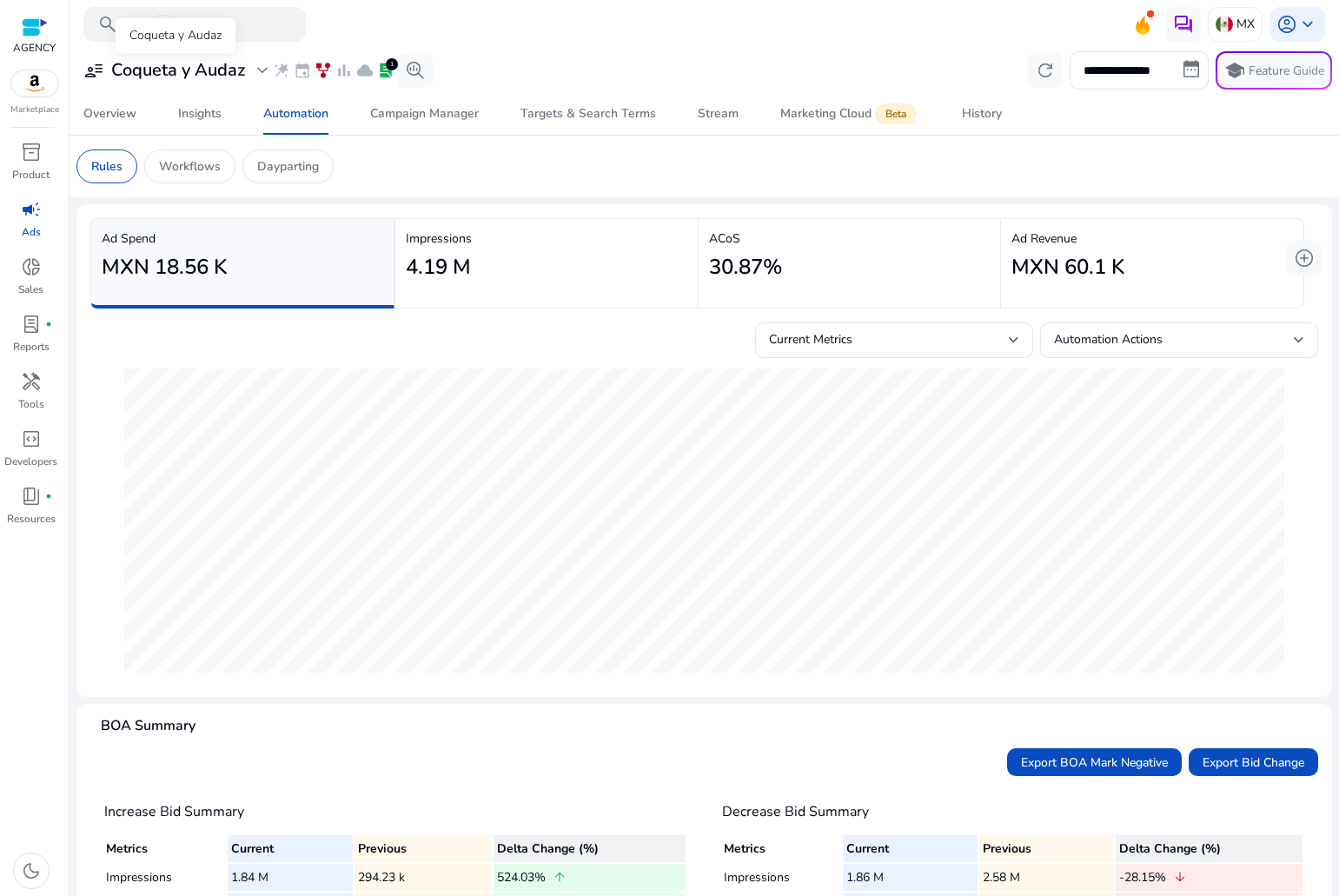
click at [259, 73] on span "expand_more" at bounding box center [263, 70] width 21 height 21
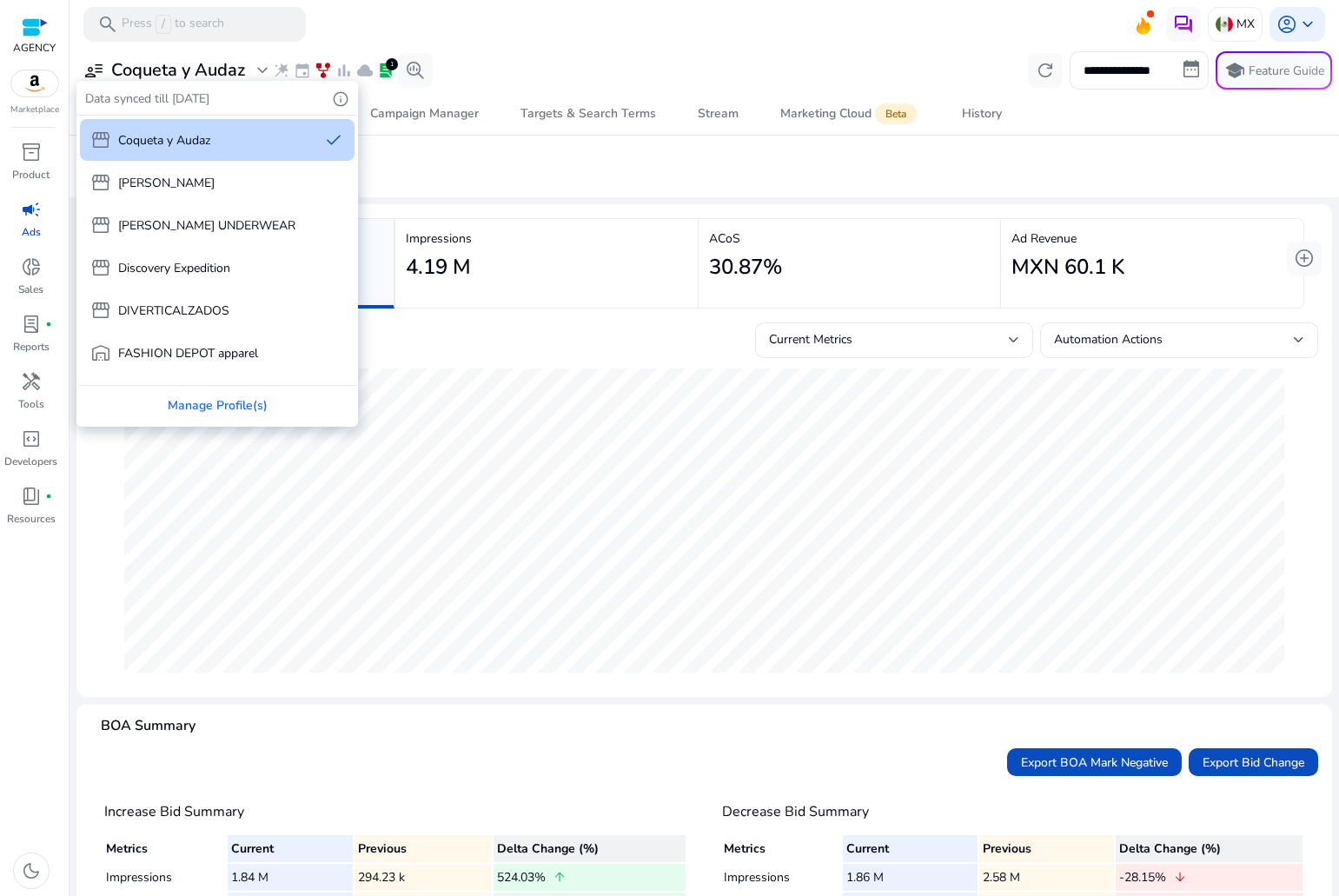
click at [1007, 66] on div at bounding box center [669, 448] width 1339 height 896
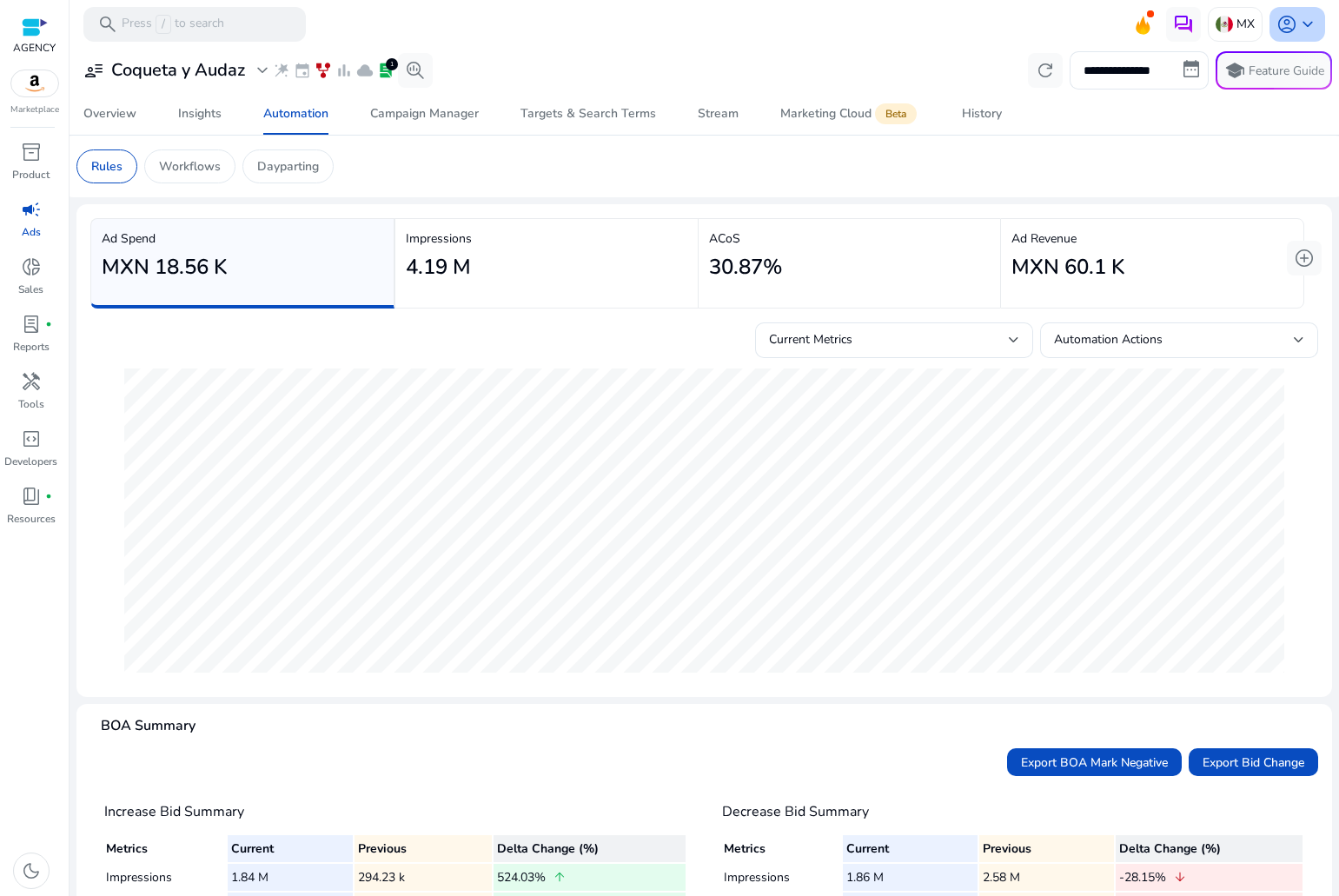
click at [1308, 26] on span "keyboard_arrow_down" at bounding box center [1308, 24] width 21 height 21
